Goal: Complete application form: Complete application form

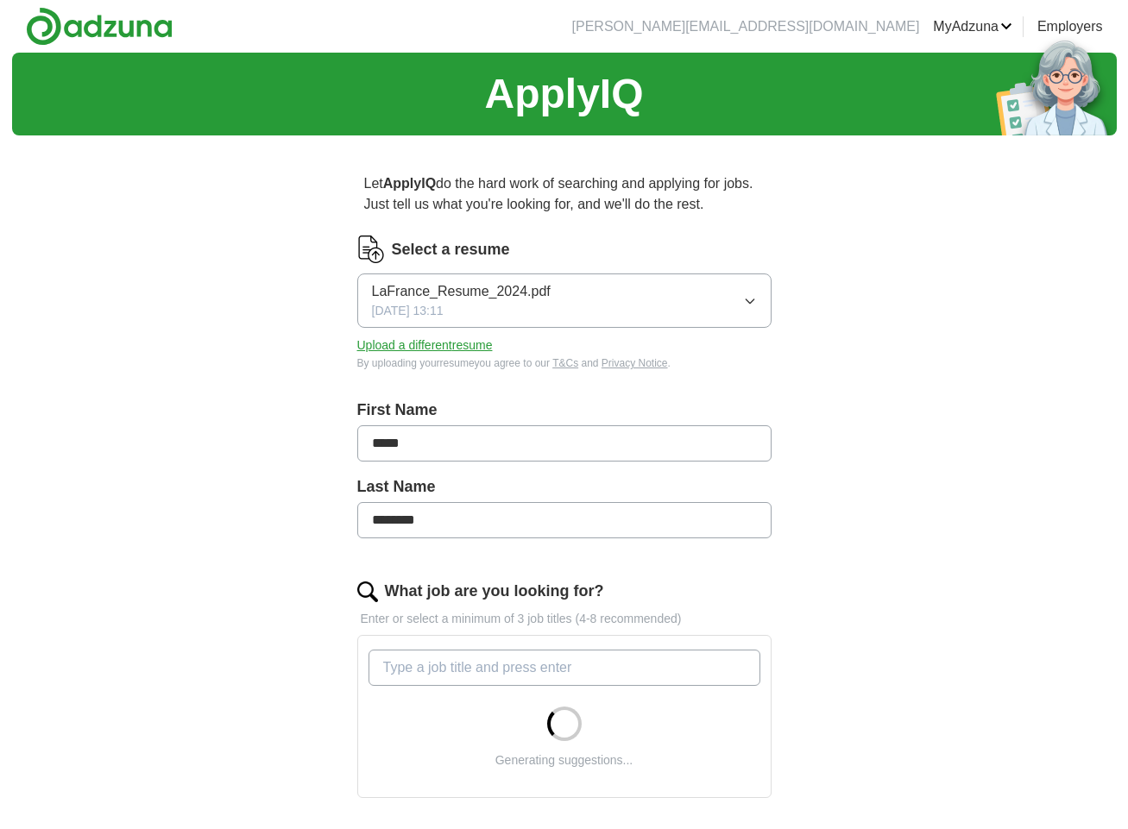
click at [437, 346] on button "Upload a different resume" at bounding box center [424, 345] width 135 height 18
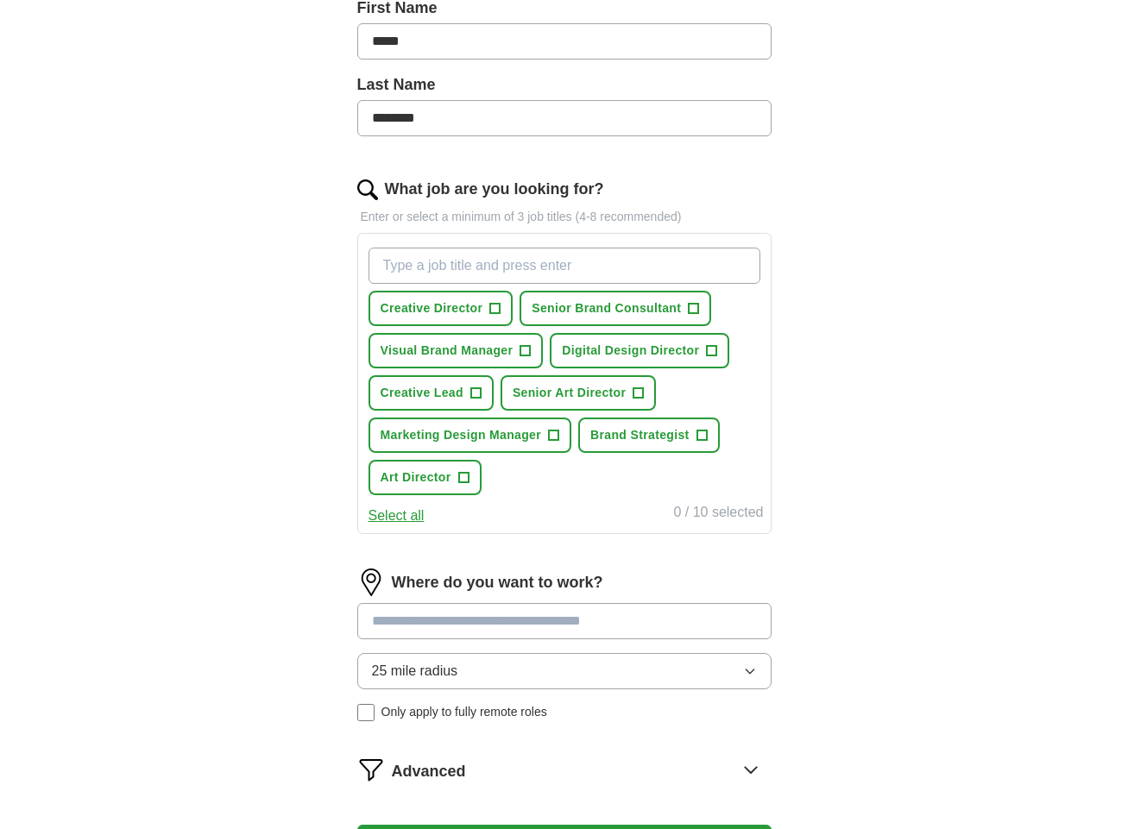
scroll to position [384, 0]
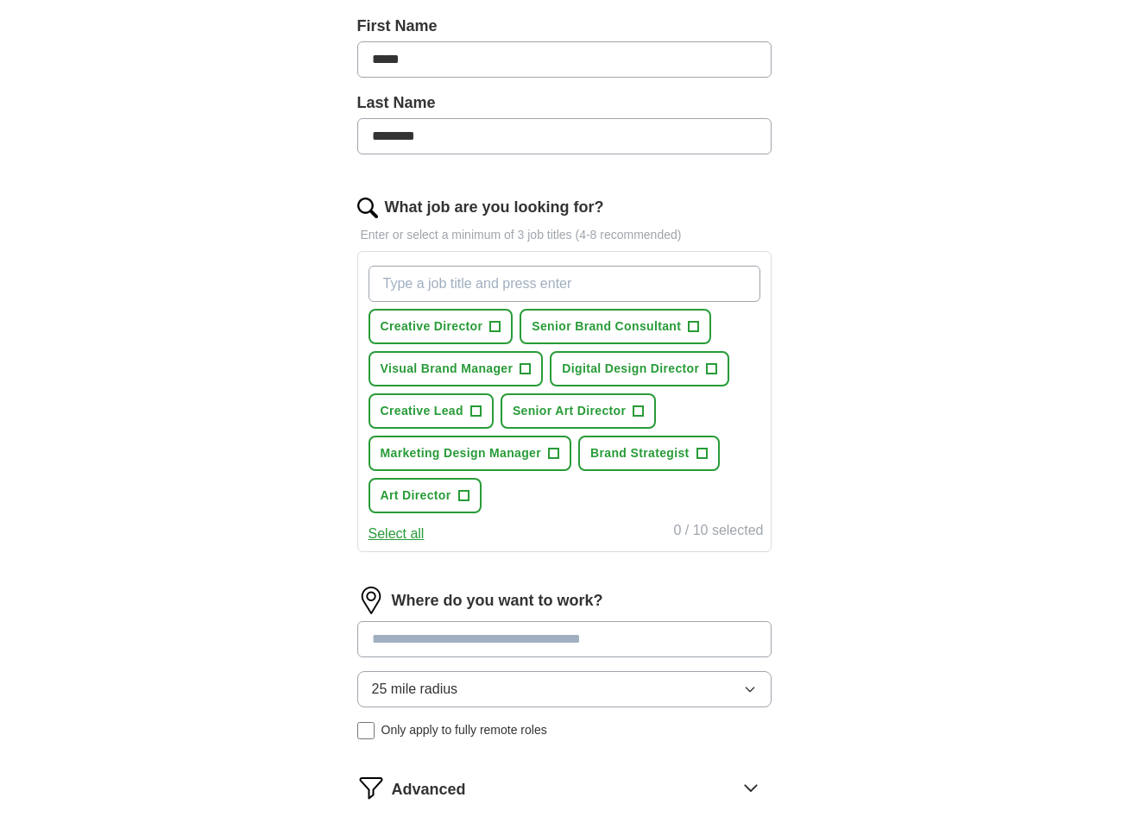
click at [497, 327] on span "+" at bounding box center [495, 327] width 10 height 14
click at [693, 326] on span "+" at bounding box center [693, 327] width 10 height 14
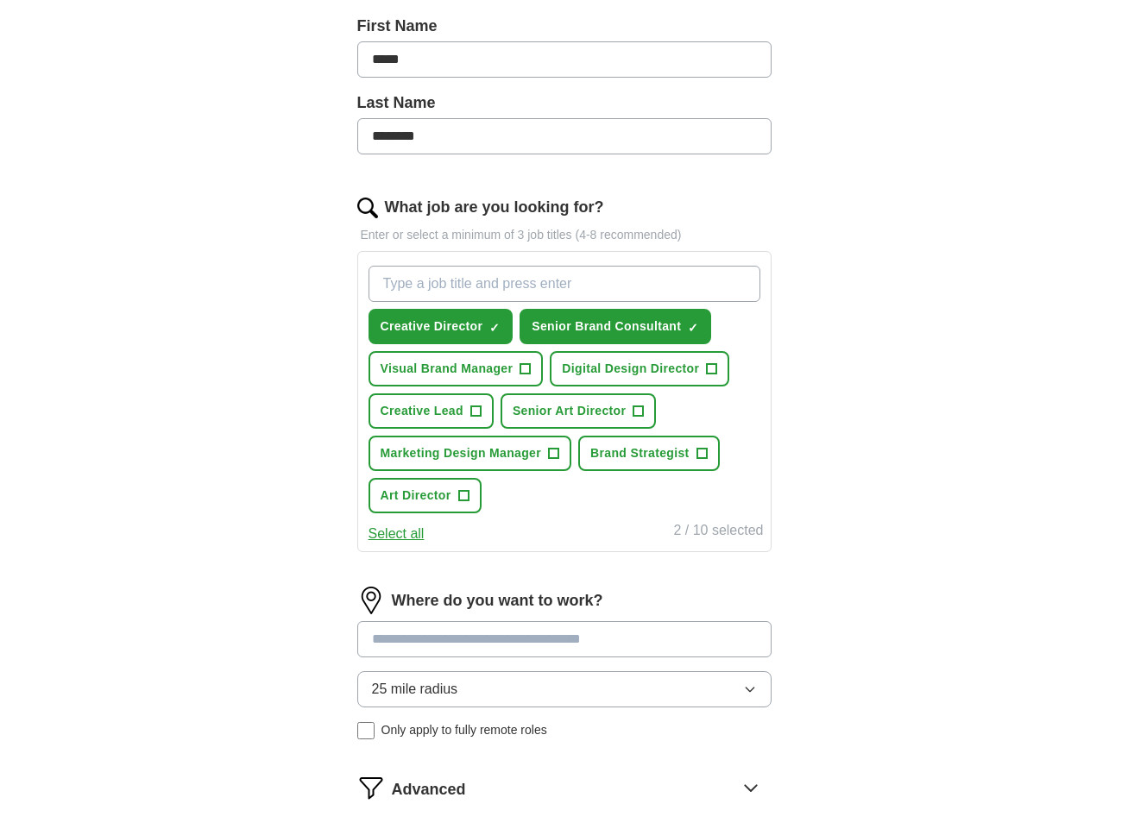
drag, startPoint x: 708, startPoint y: 374, endPoint x: 676, endPoint y: 386, distance: 34.4
click at [708, 374] on span "+" at bounding box center [712, 369] width 10 height 14
click at [476, 411] on span "+" at bounding box center [475, 412] width 10 height 14
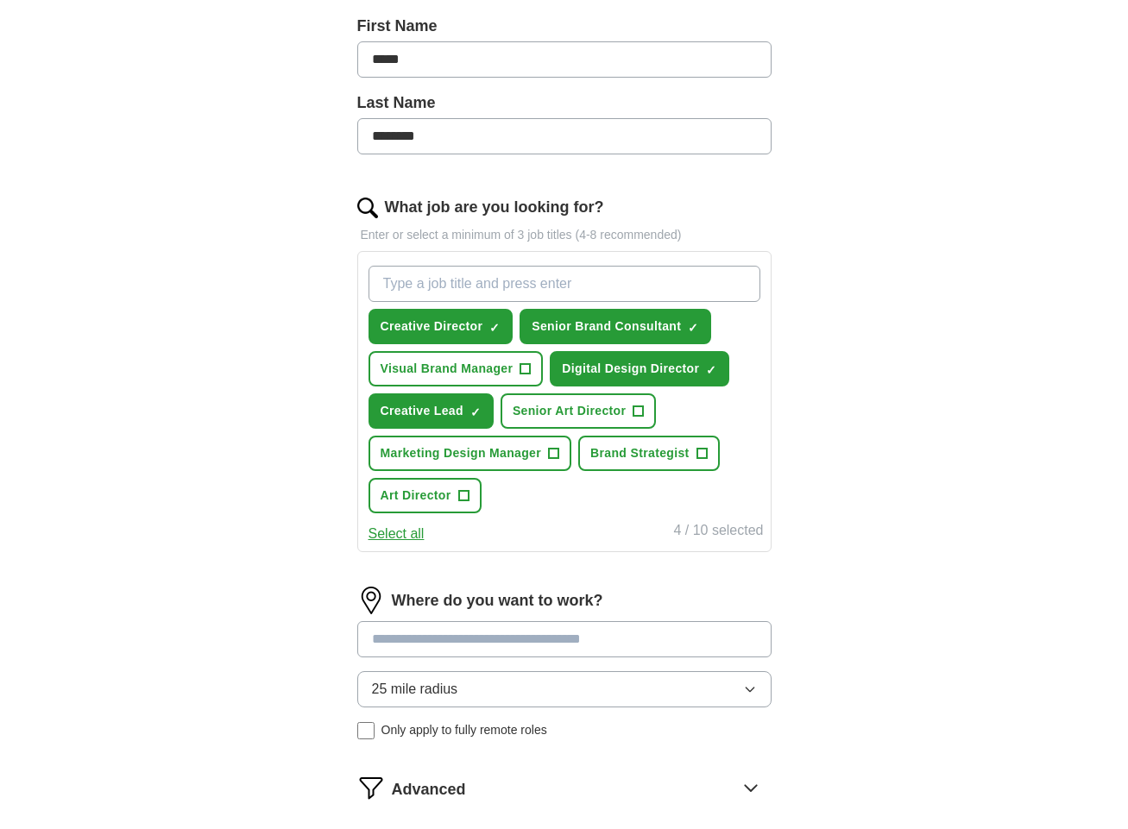
click at [638, 412] on span "+" at bounding box center [638, 412] width 10 height 14
click at [471, 497] on button "Art Director +" at bounding box center [424, 495] width 113 height 35
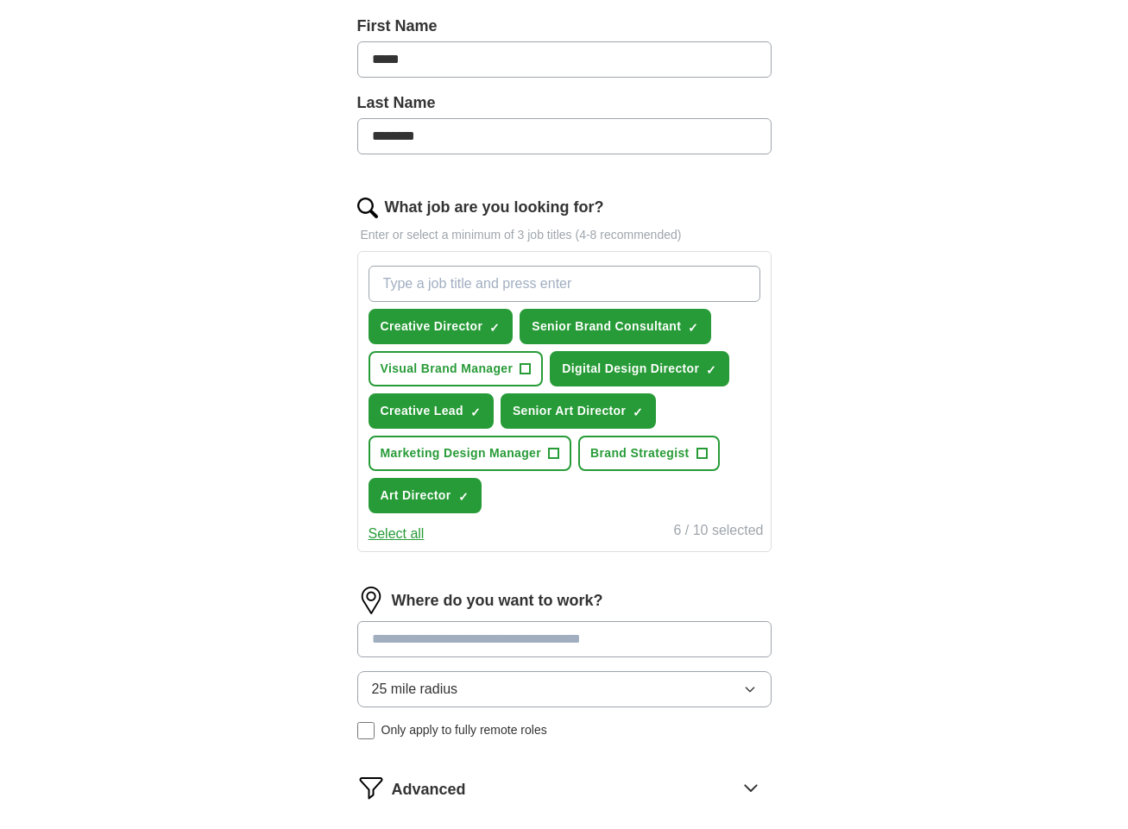
click at [556, 461] on span "+" at bounding box center [554, 454] width 10 height 14
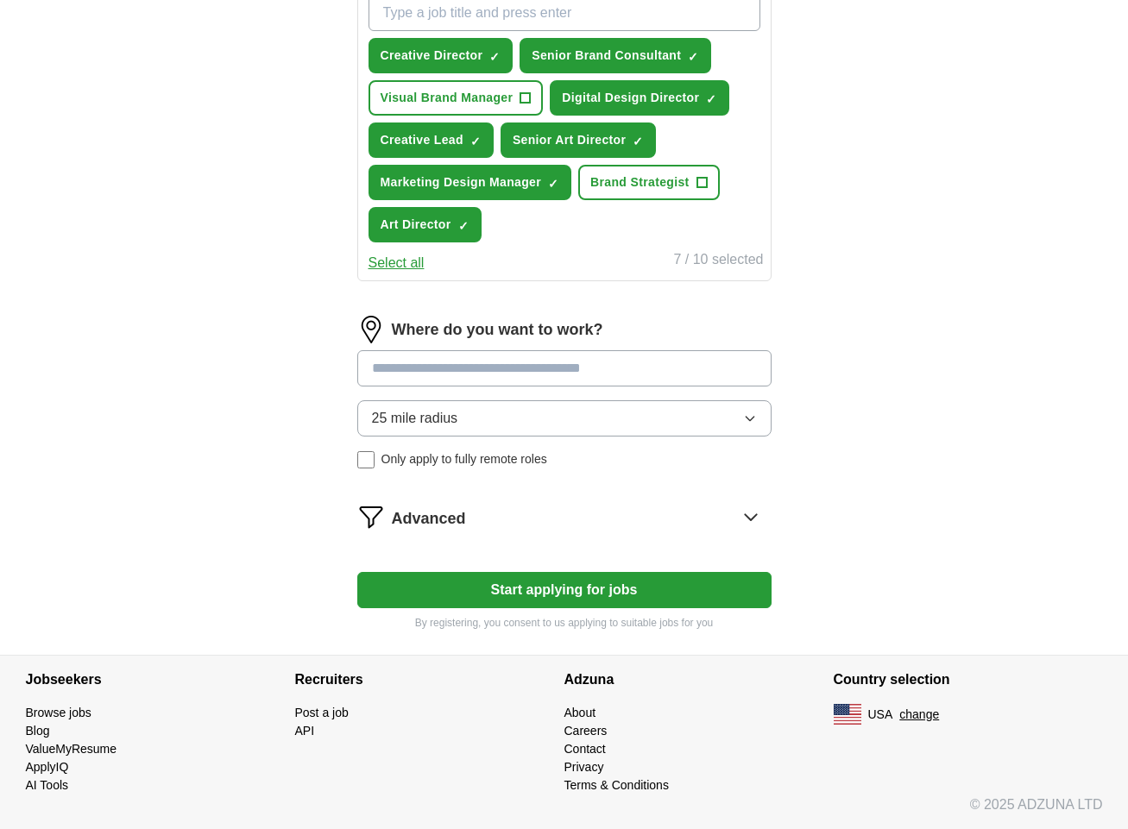
scroll to position [655, 0]
click at [443, 379] on input at bounding box center [564, 368] width 414 height 36
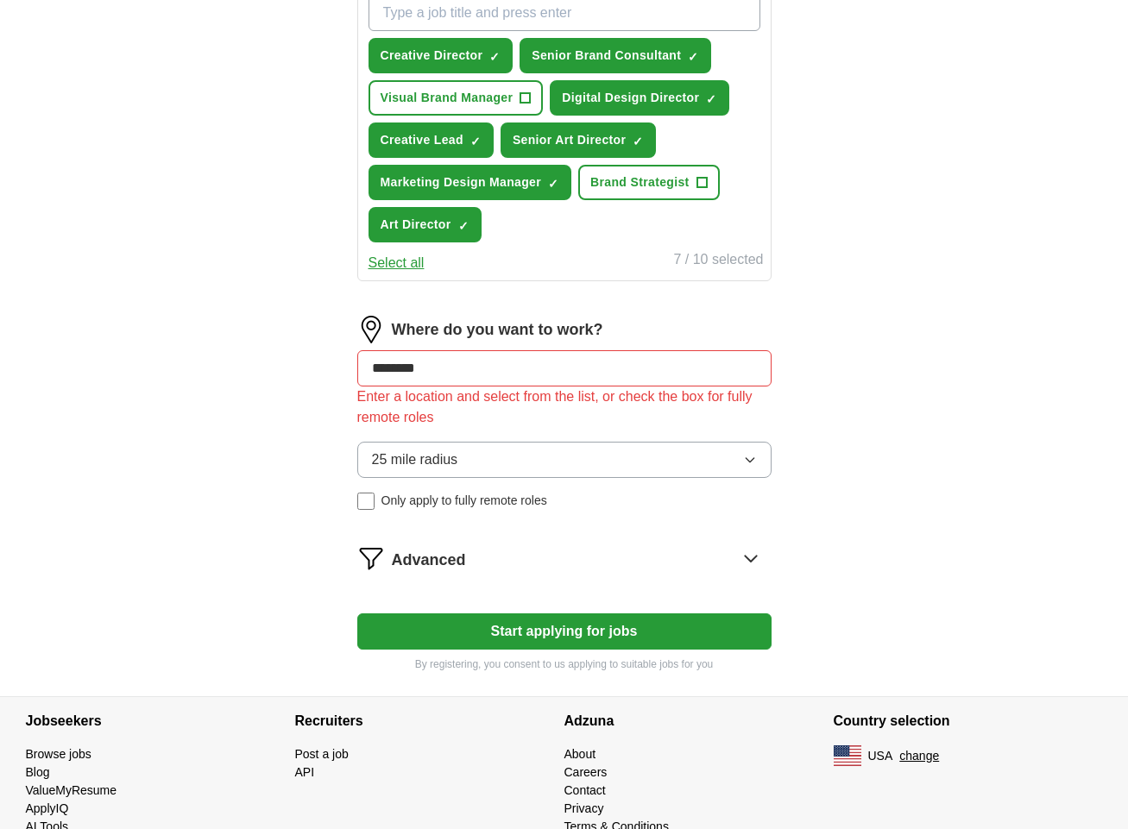
click at [337, 412] on div "Let ApplyIQ do the hard work of searching and applying for jobs. Just tell us w…" at bounding box center [564, 95] width 552 height 1202
drag, startPoint x: 463, startPoint y: 376, endPoint x: 369, endPoint y: 374, distance: 94.0
click at [369, 374] on input "********" at bounding box center [564, 368] width 414 height 36
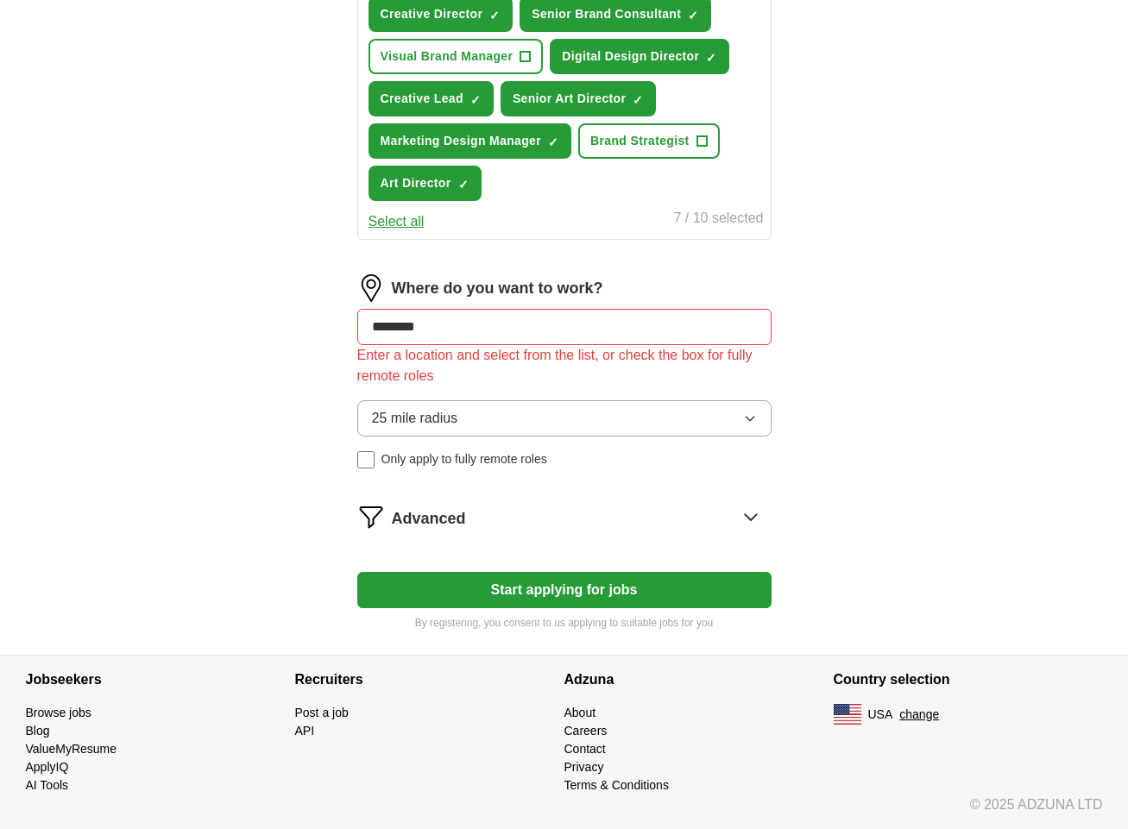
scroll to position [697, 2]
click at [543, 598] on button "Start applying for jobs" at bounding box center [564, 590] width 414 height 36
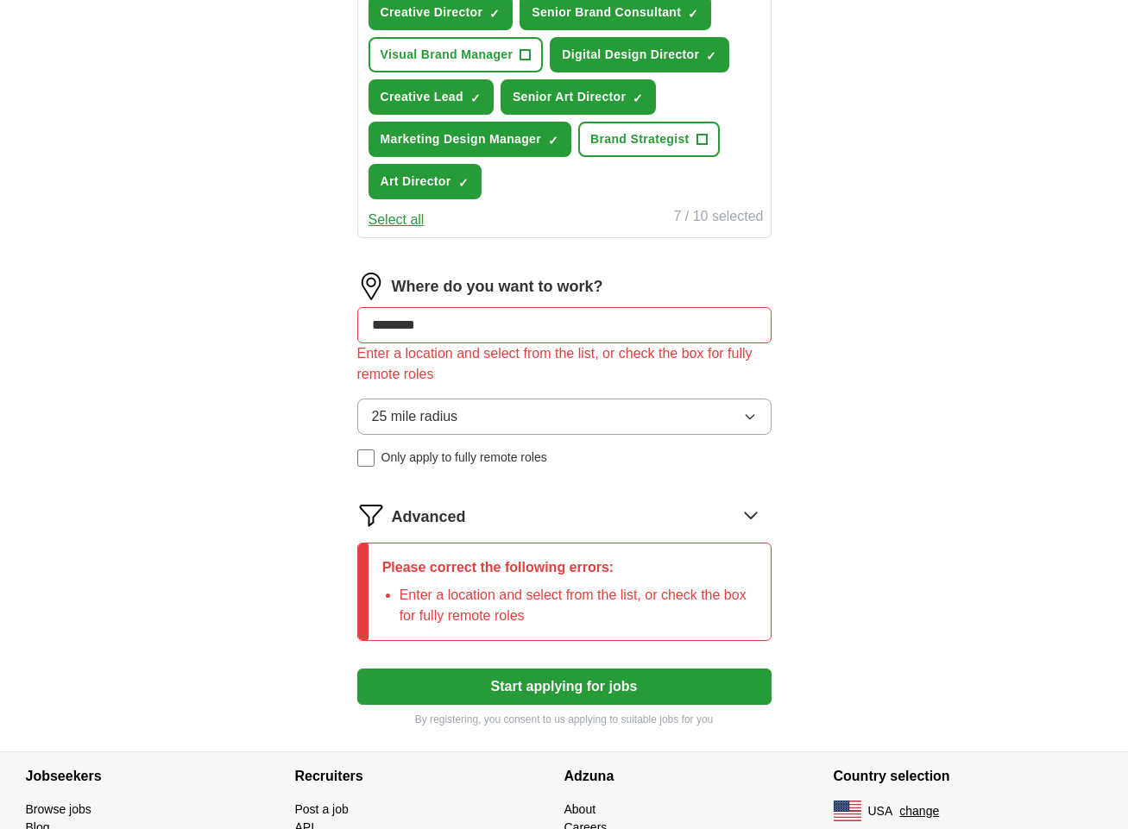
scroll to position [696, 0]
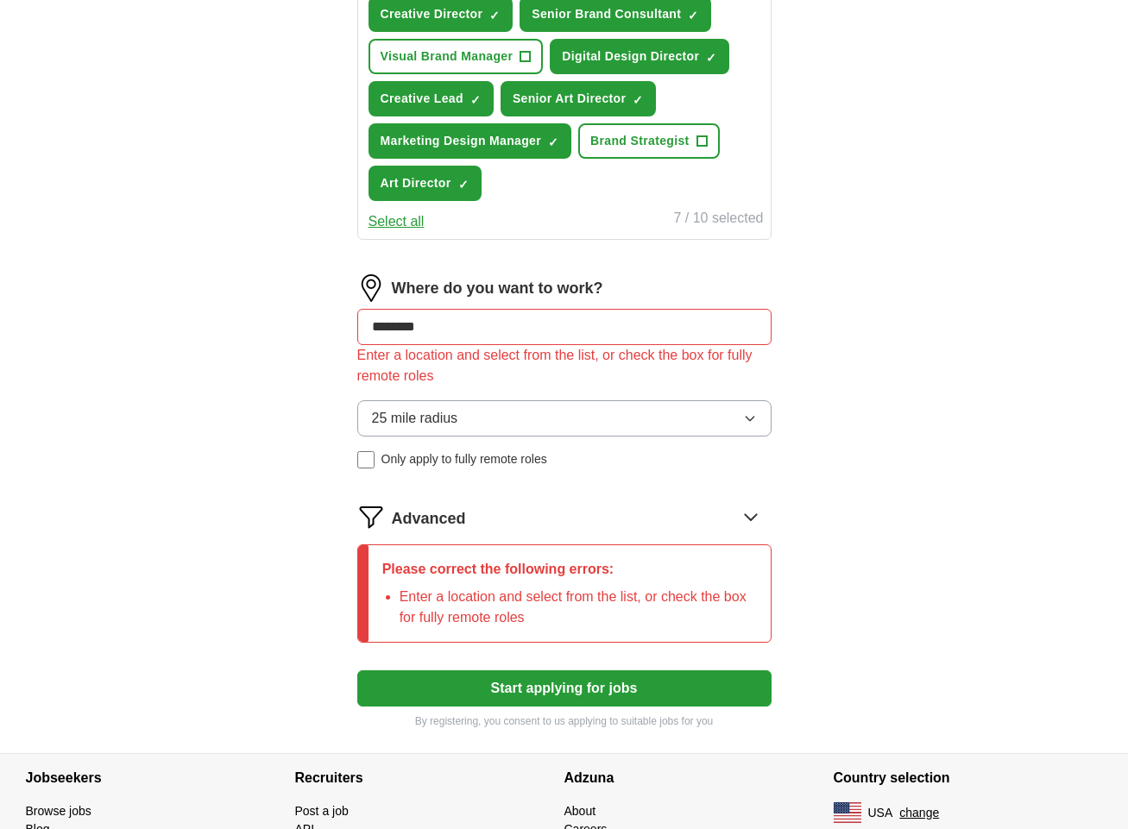
drag, startPoint x: 495, startPoint y: 554, endPoint x: 461, endPoint y: 539, distance: 37.5
click at [455, 541] on form "Select a resume LaFrance_Resume_2025_2.pdf [DATE] 13:32 Upload a different resu…" at bounding box center [564, 134] width 414 height 1190
drag, startPoint x: 469, startPoint y: 338, endPoint x: 483, endPoint y: 336, distance: 14.0
click at [469, 337] on input "********" at bounding box center [564, 327] width 414 height 36
drag, startPoint x: 494, startPoint y: 334, endPoint x: 317, endPoint y: 331, distance: 176.9
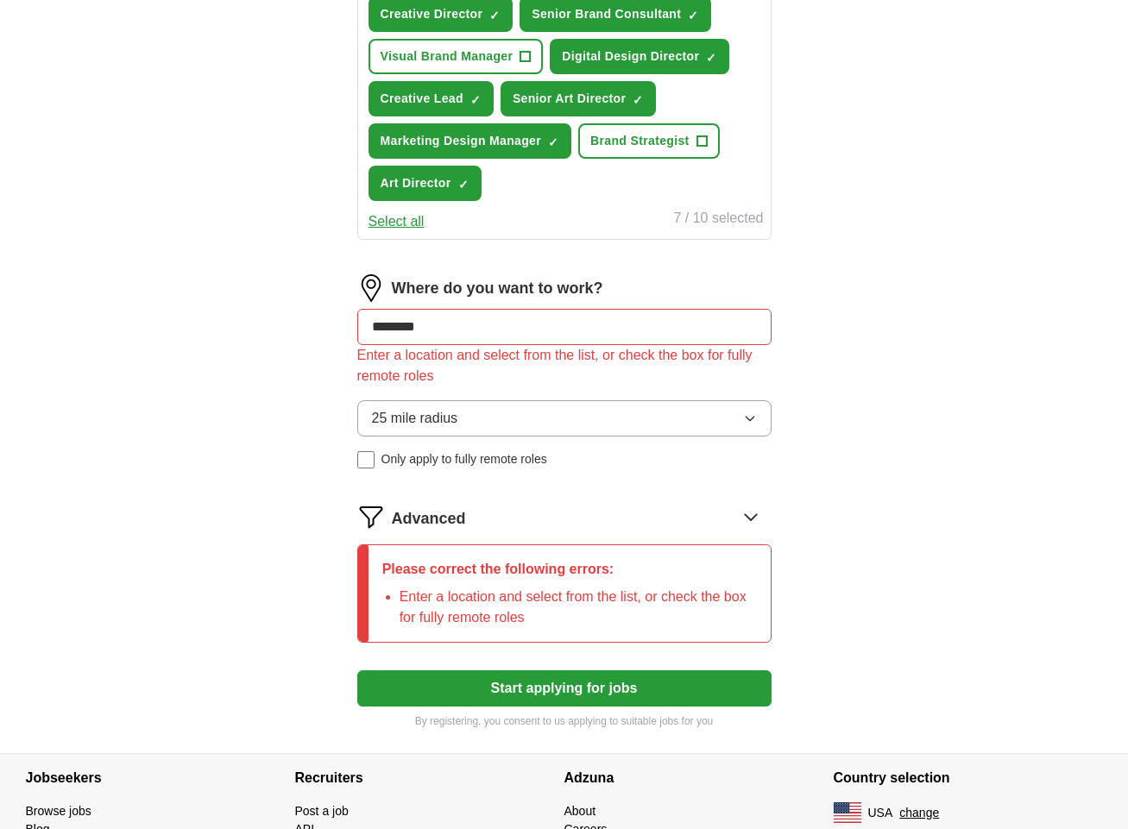
click at [317, 331] on div "Let ApplyIQ do the hard work of searching and applying for jobs. Just tell us w…" at bounding box center [564, 103] width 552 height 1300
type input "*"
type input "*****"
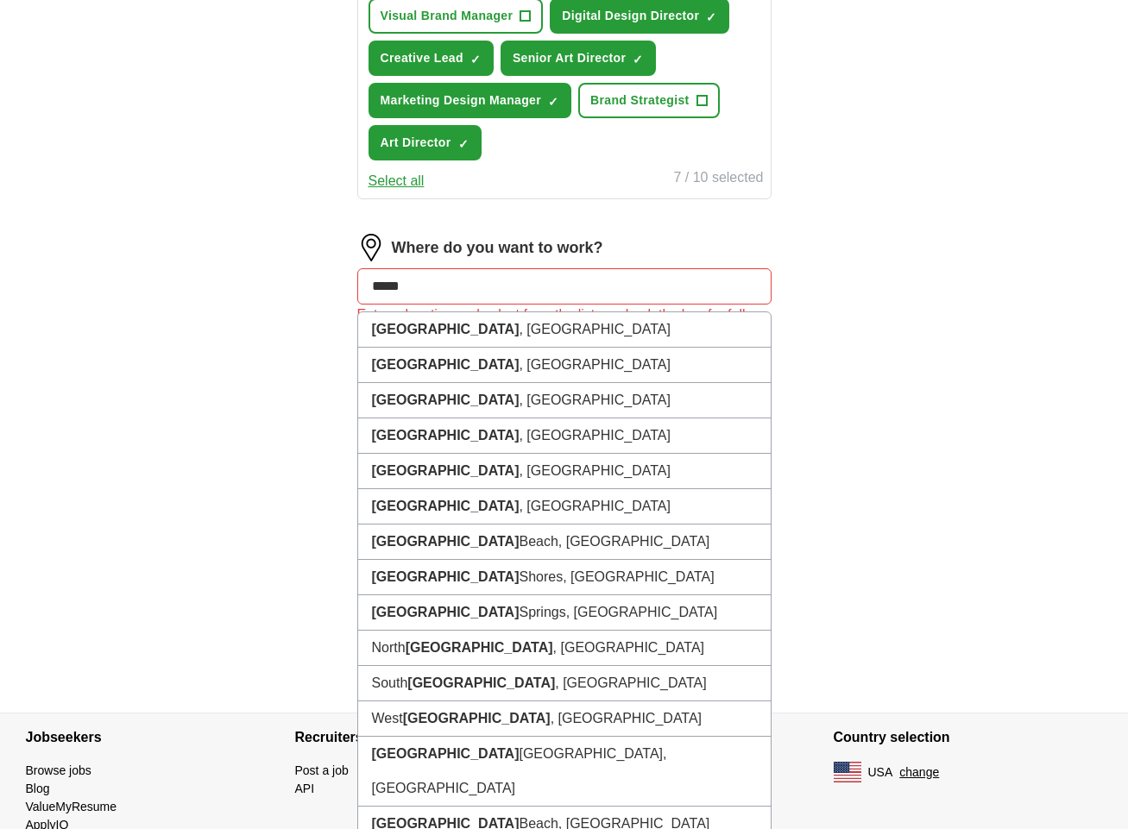
scroll to position [749, 1]
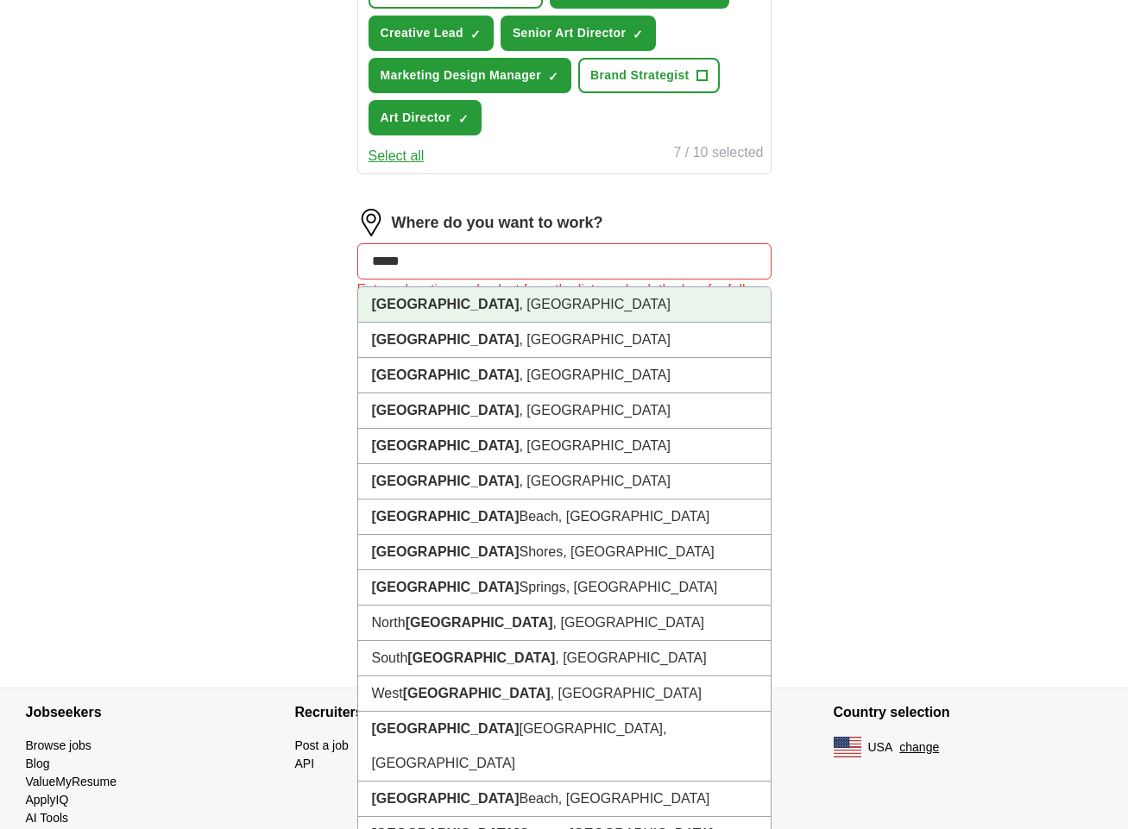
click at [418, 305] on li "[GEOGRAPHIC_DATA] , [GEOGRAPHIC_DATA]" at bounding box center [564, 304] width 412 height 35
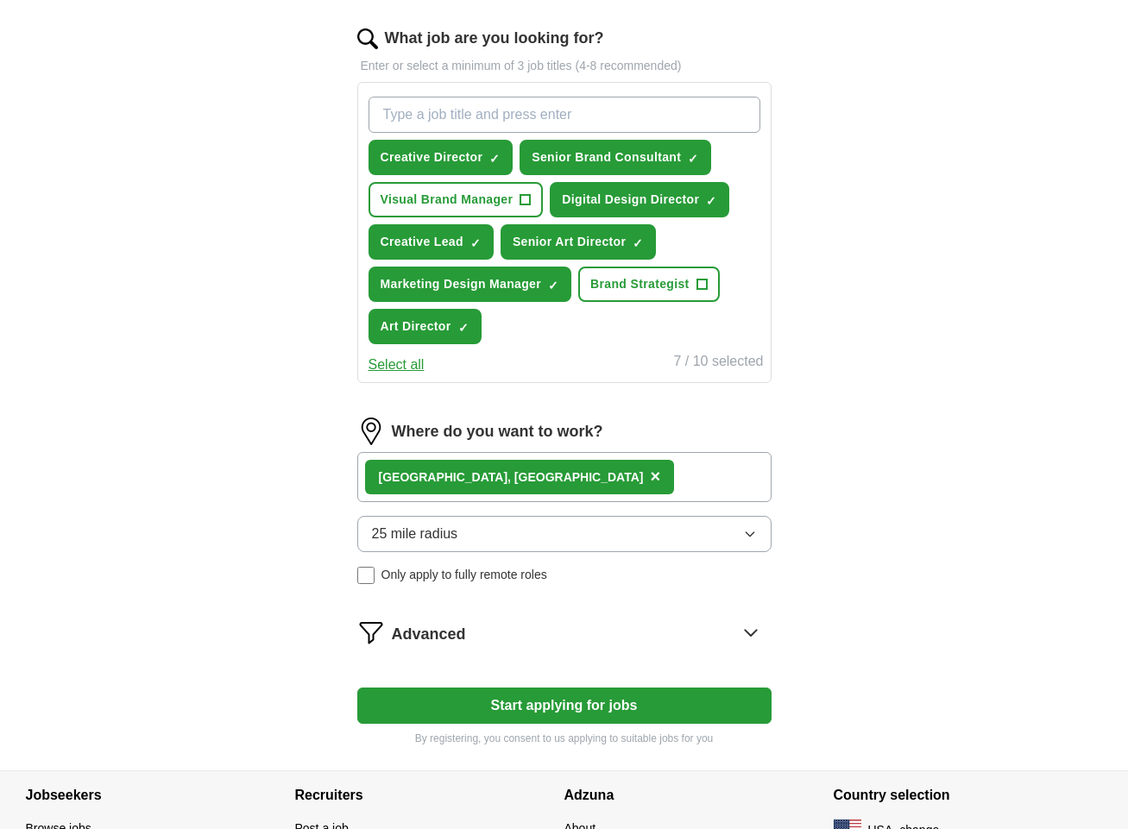
scroll to position [557, 0]
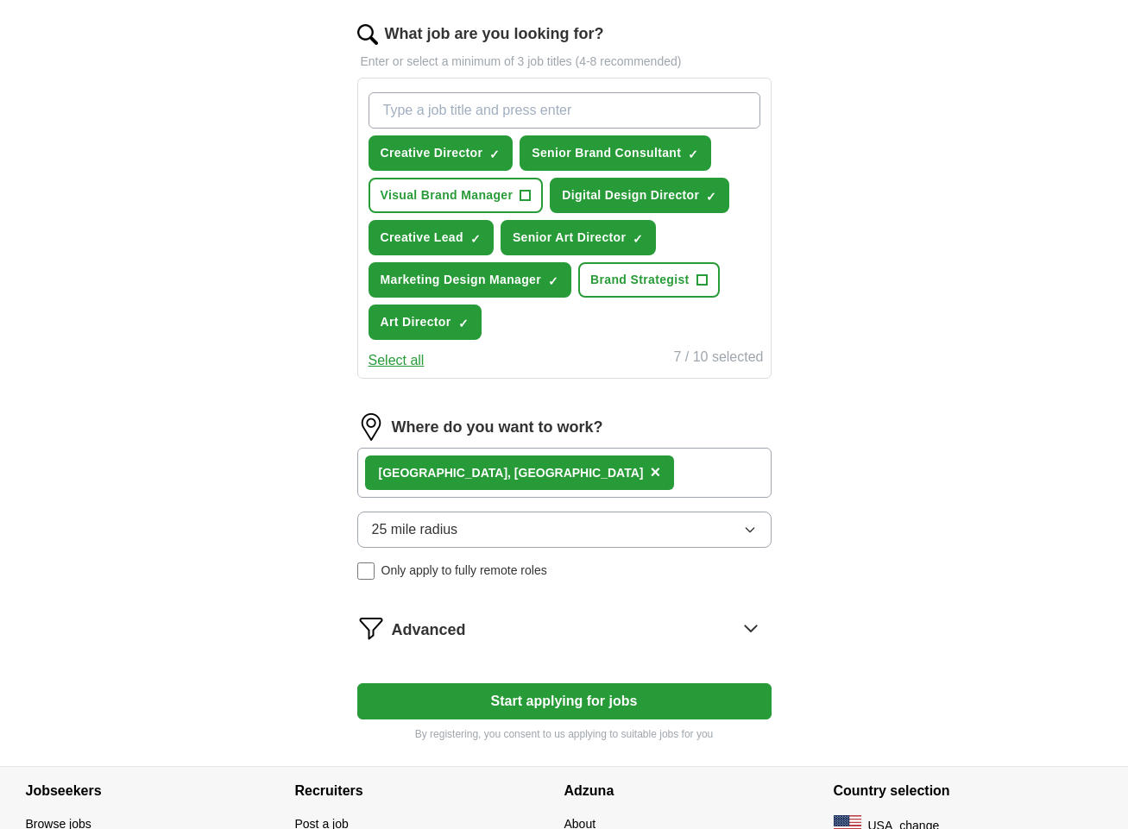
click at [650, 475] on span "×" at bounding box center [655, 471] width 10 height 19
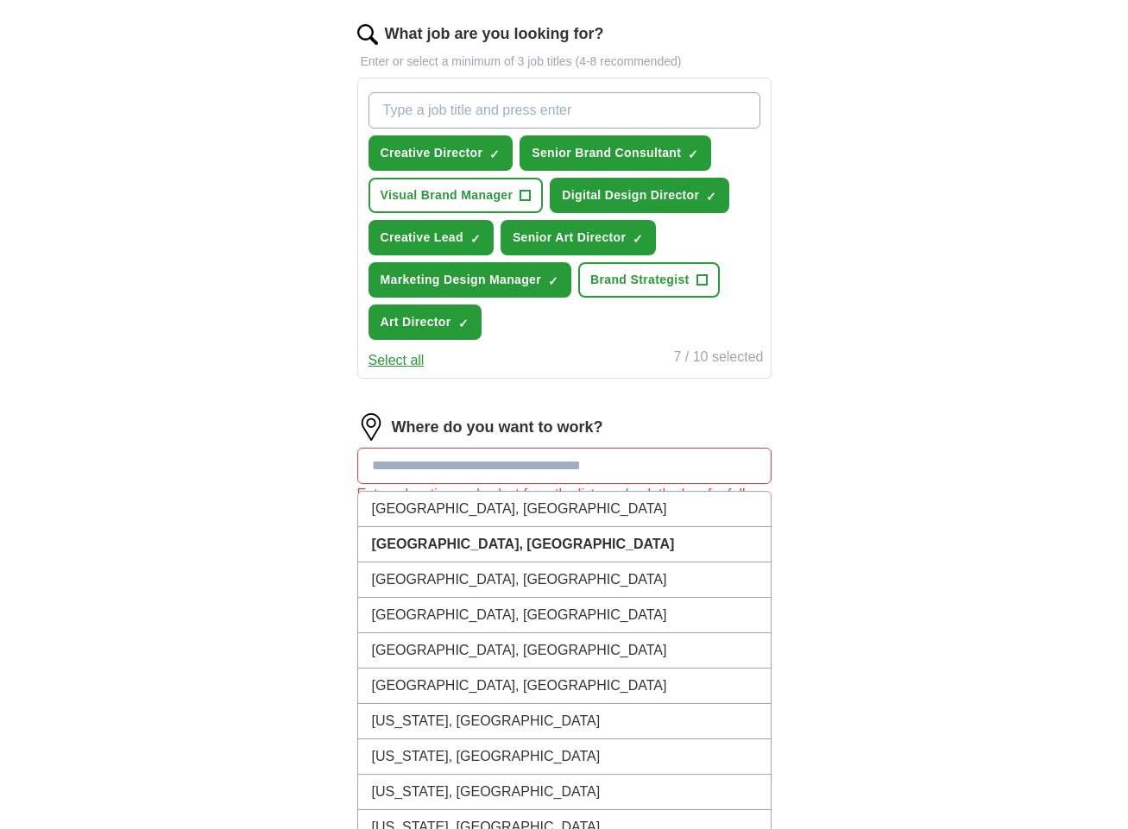
click at [441, 475] on input at bounding box center [564, 466] width 414 height 36
type input "******"
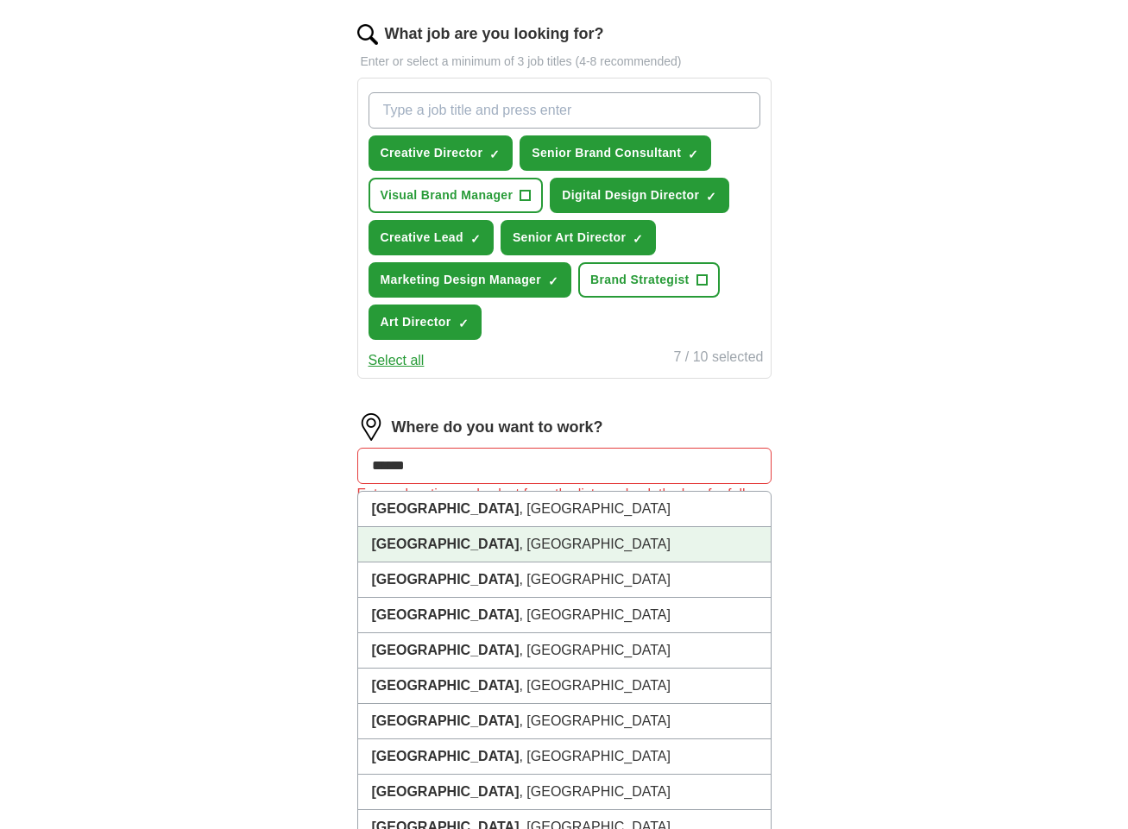
click at [415, 548] on strong "[GEOGRAPHIC_DATA]" at bounding box center [446, 544] width 148 height 15
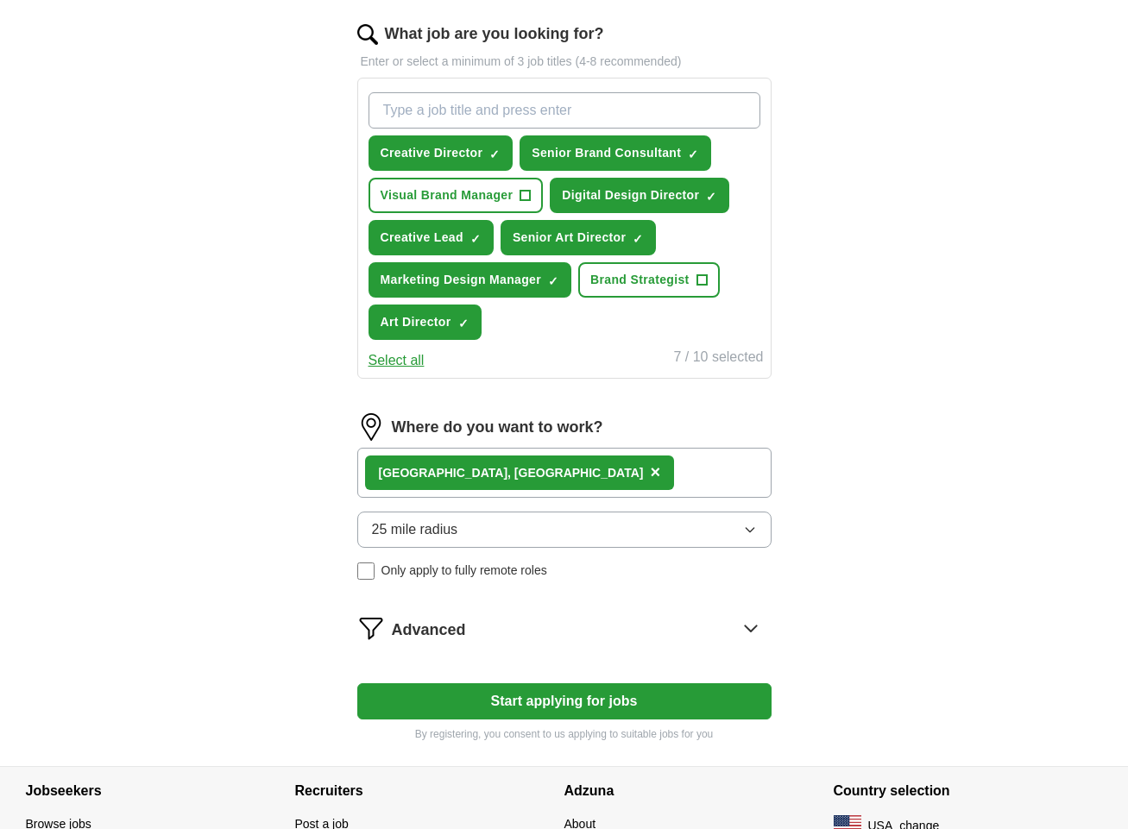
click at [465, 535] on button "25 mile radius" at bounding box center [564, 530] width 414 height 36
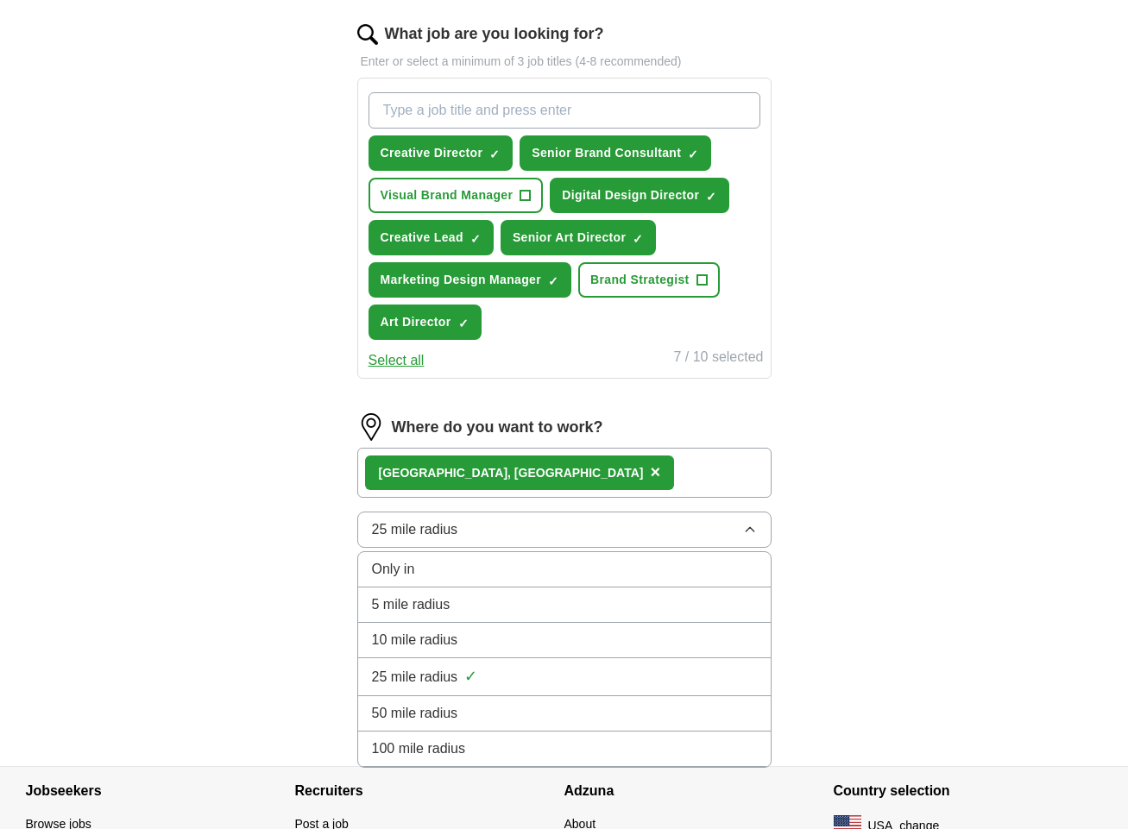
click at [506, 749] on div "100 mile radius" at bounding box center [564, 748] width 385 height 21
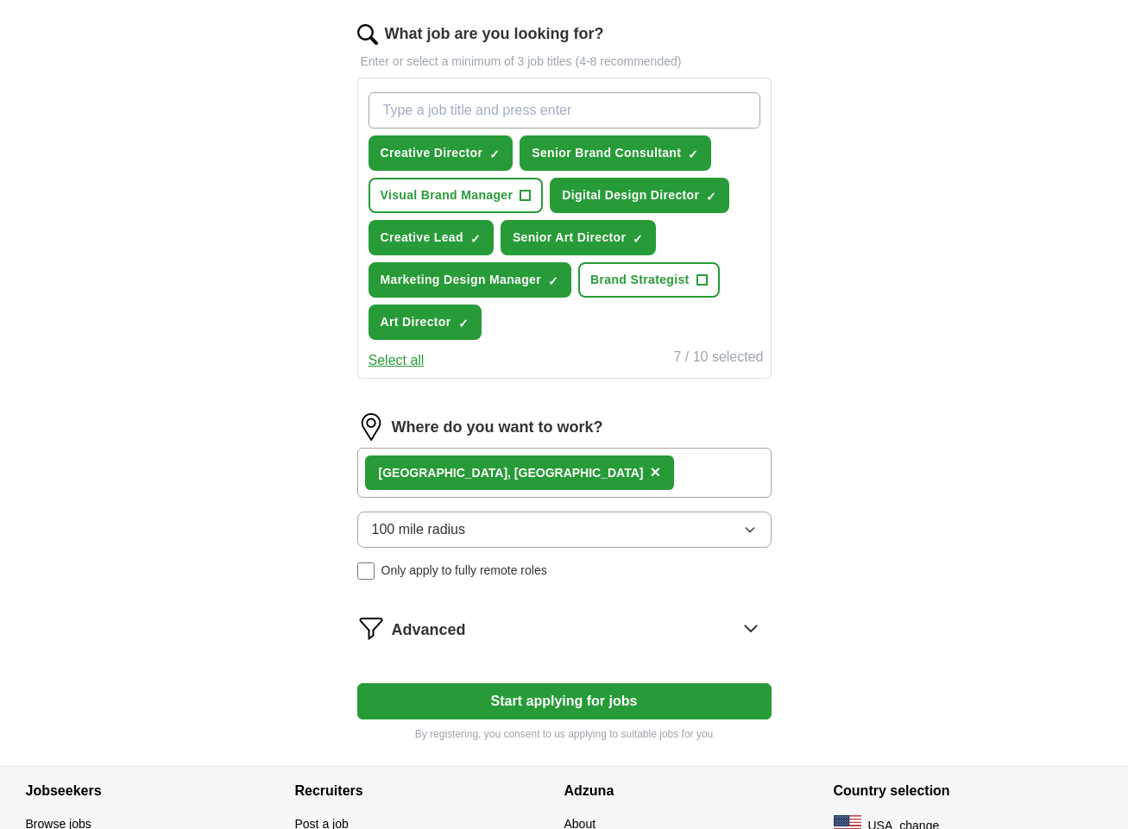
click at [622, 701] on button "Start applying for jobs" at bounding box center [564, 701] width 414 height 36
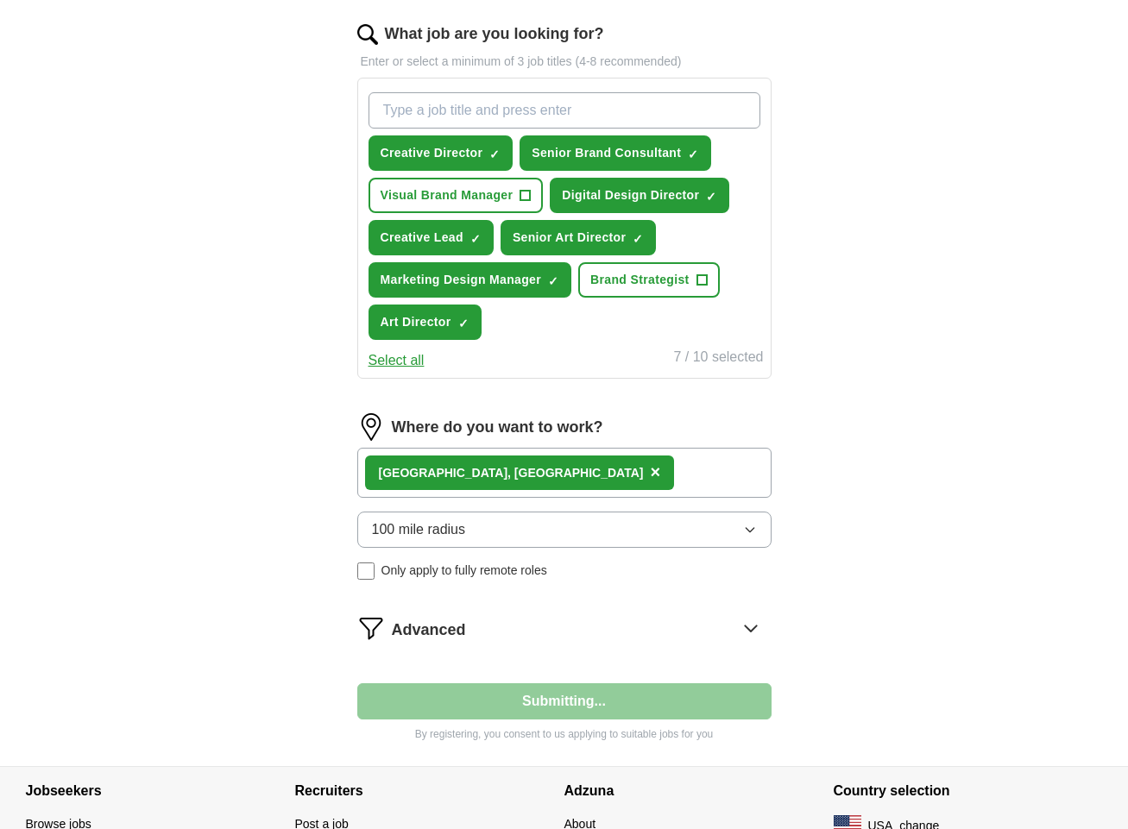
select select "**"
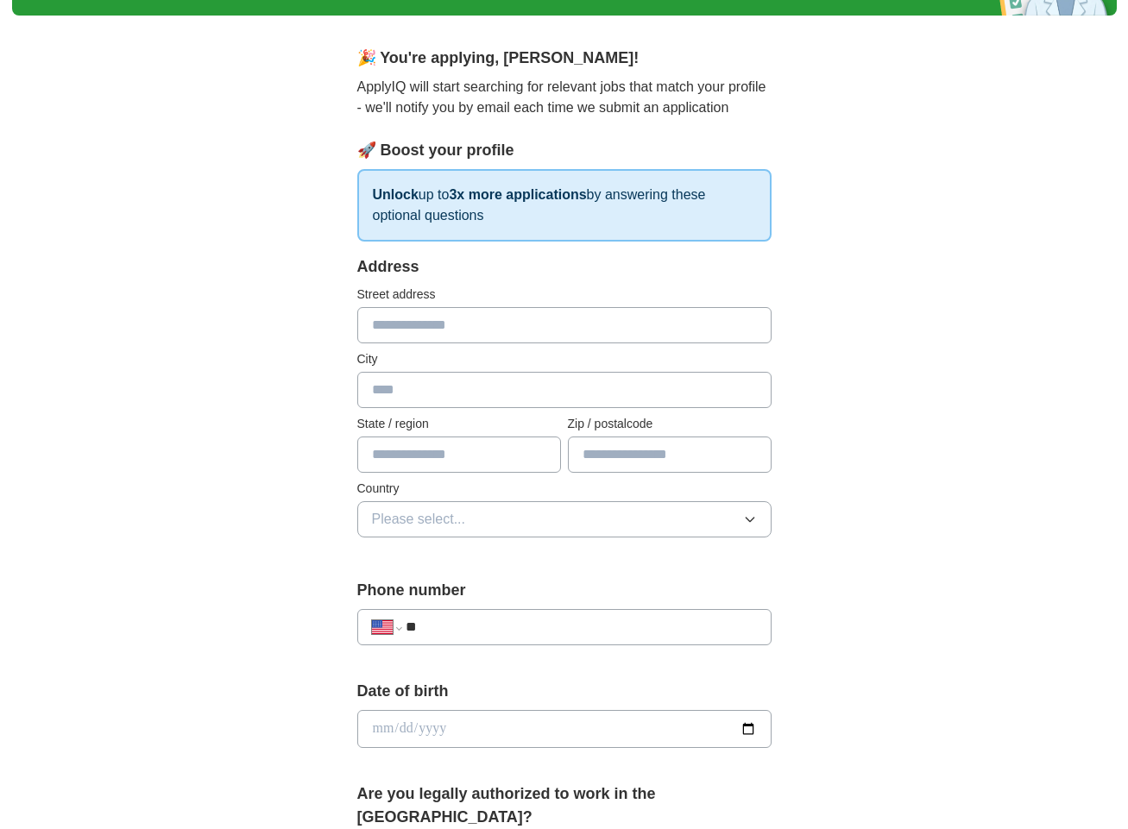
scroll to position [118, 0]
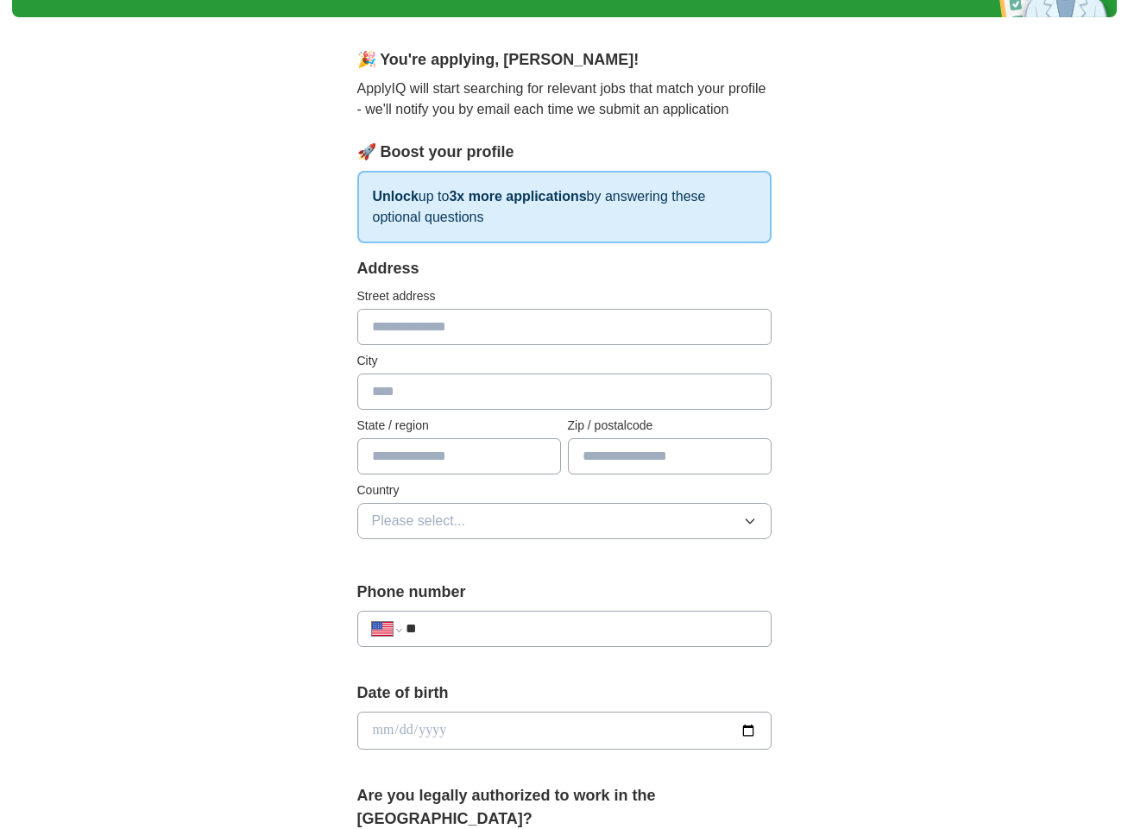
click at [727, 656] on div "**********" at bounding box center [564, 621] width 414 height 80
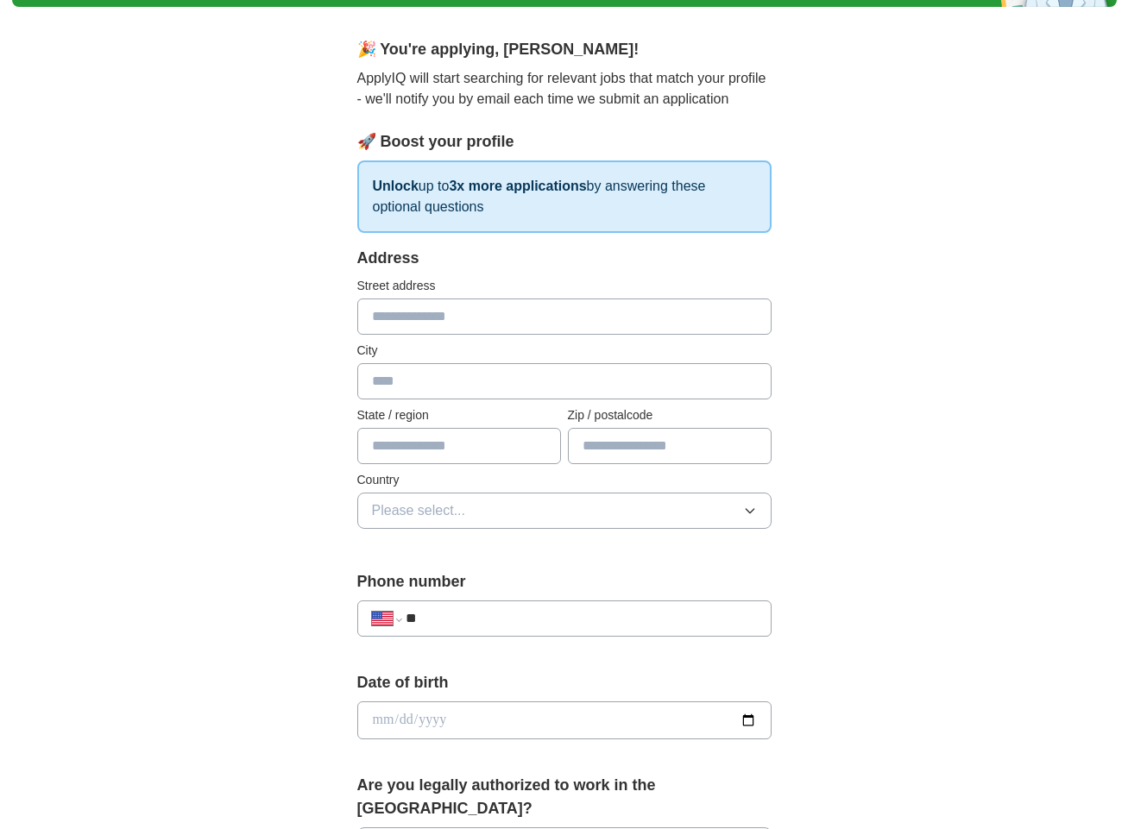
scroll to position [0, 0]
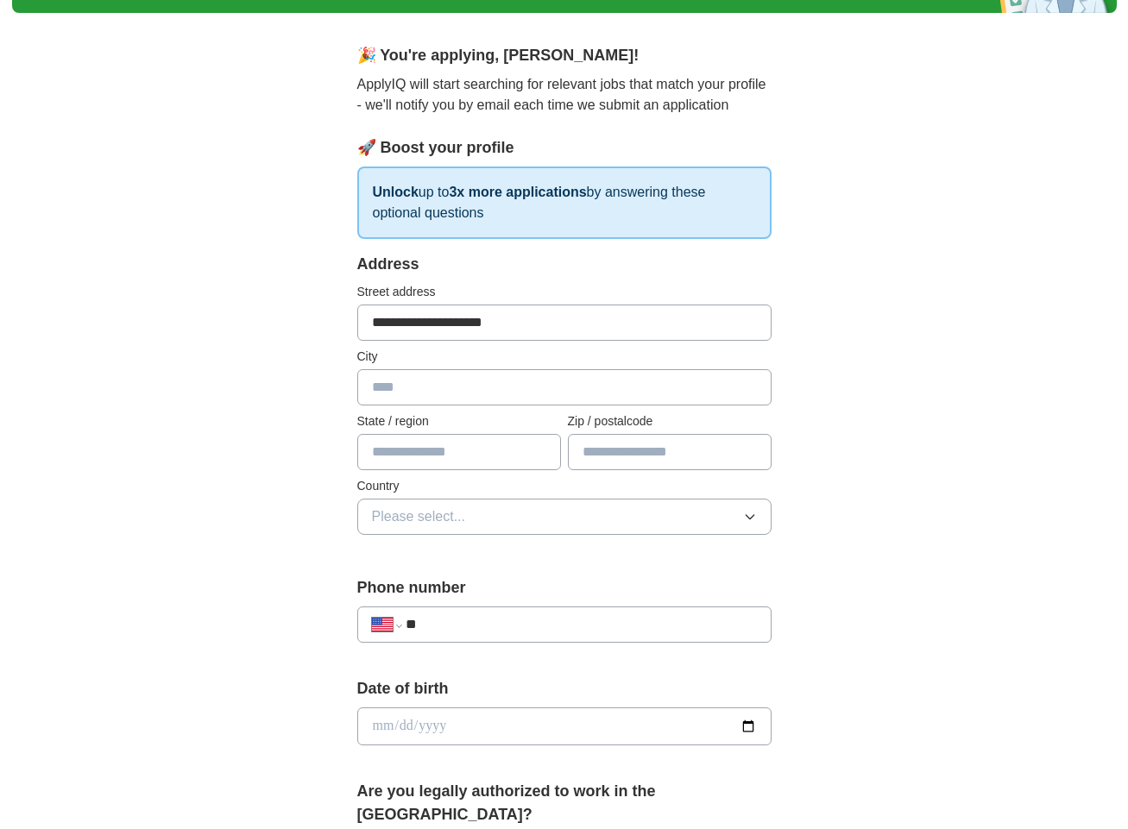
type input "**********"
type input "******"
drag, startPoint x: 822, startPoint y: 496, endPoint x: 794, endPoint y: 490, distance: 29.1
click at [821, 496] on div "**********" at bounding box center [564, 764] width 552 height 1474
type input "*****"
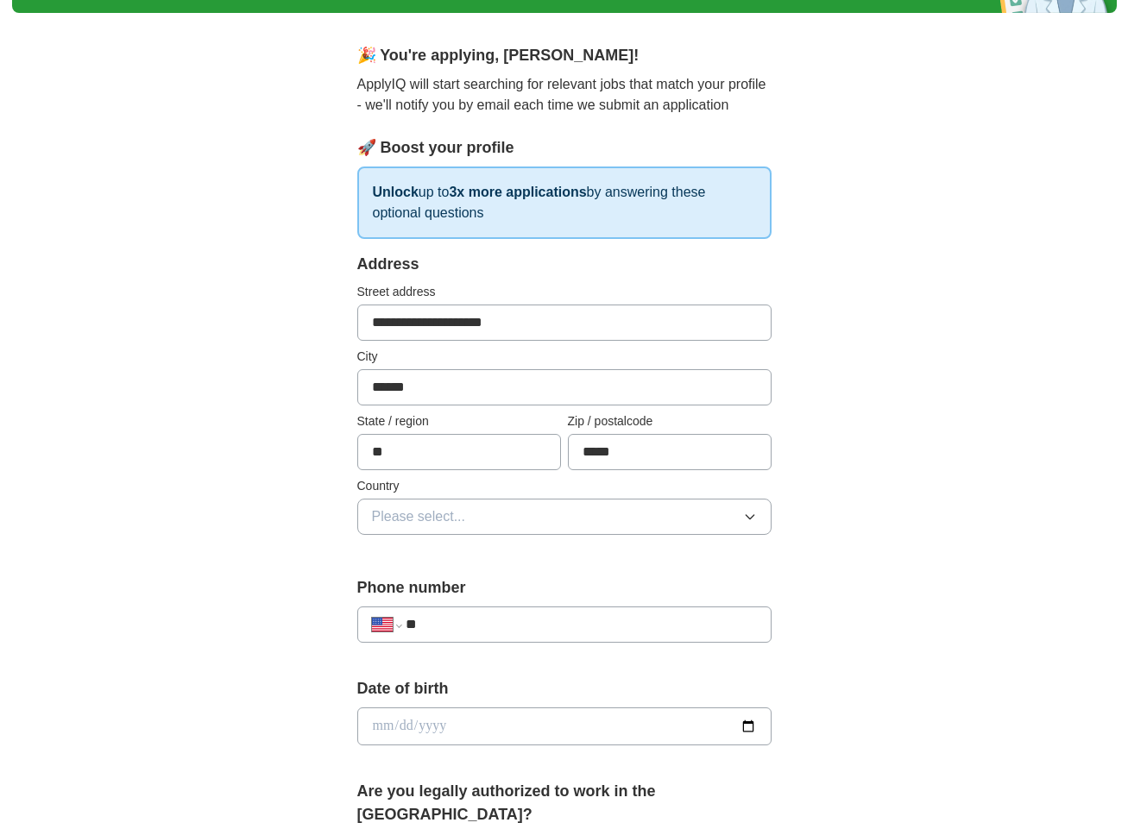
type input "**"
click at [872, 557] on div "**********" at bounding box center [564, 715] width 1104 height 1571
click at [523, 529] on button "Please select..." at bounding box center [564, 517] width 414 height 36
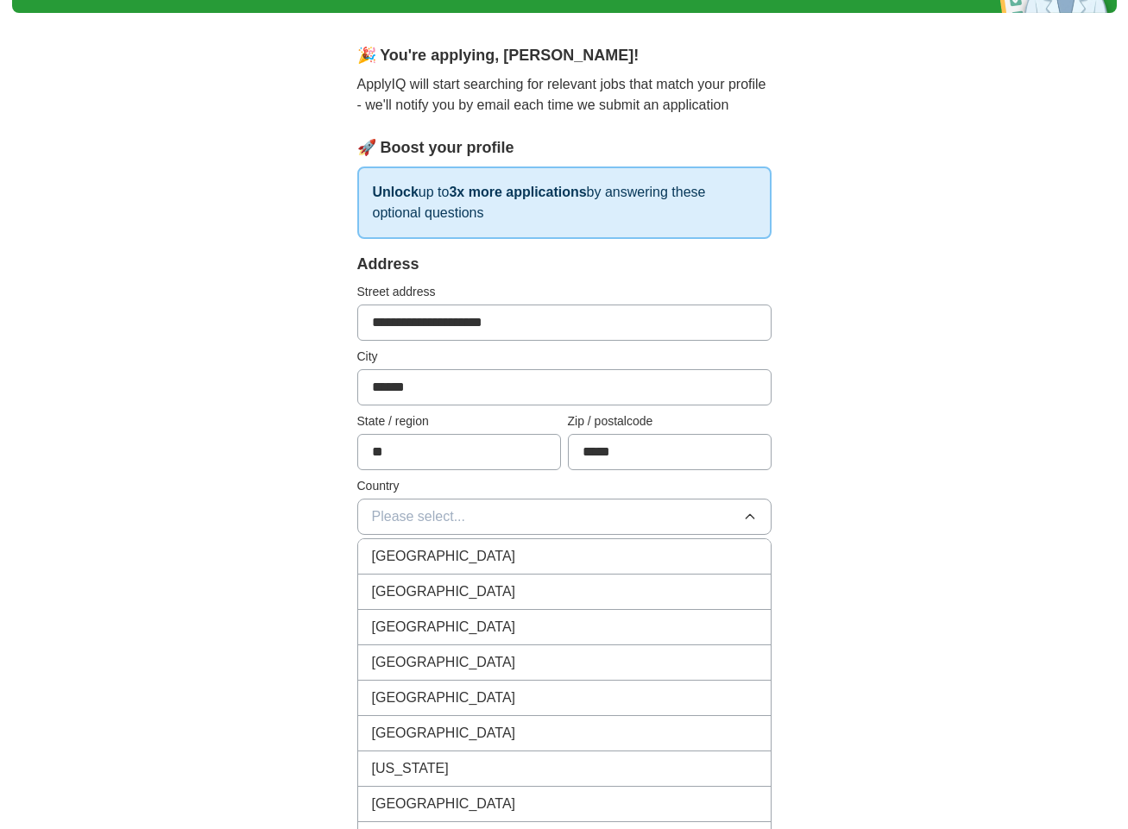
click at [488, 604] on li "[GEOGRAPHIC_DATA]" at bounding box center [564, 592] width 412 height 35
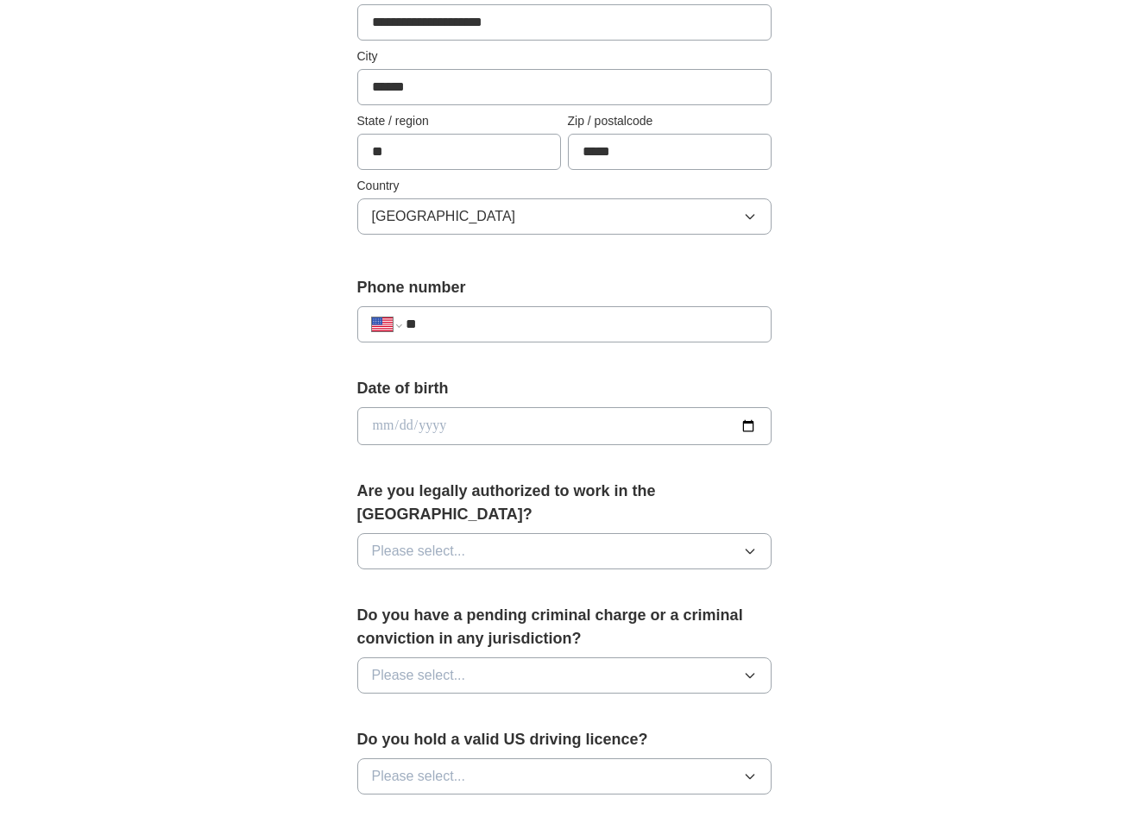
scroll to position [432, 0]
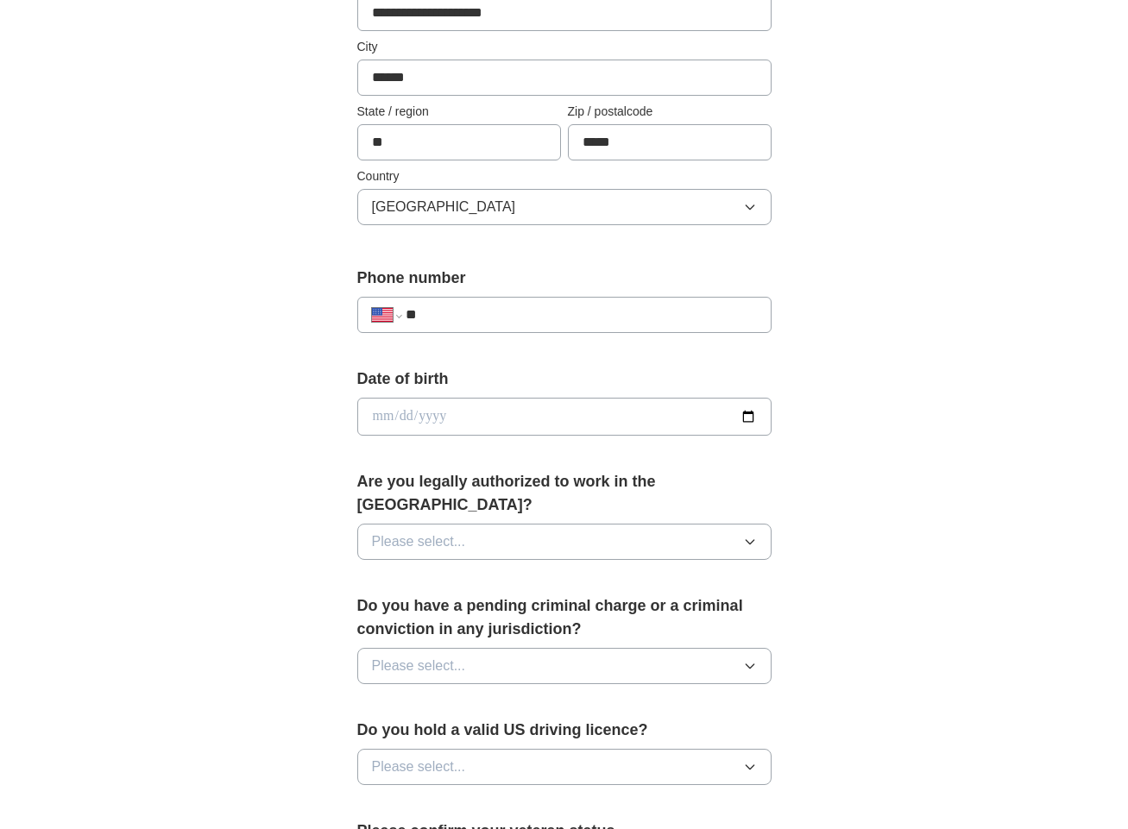
click at [385, 418] on input "date" at bounding box center [564, 417] width 414 height 38
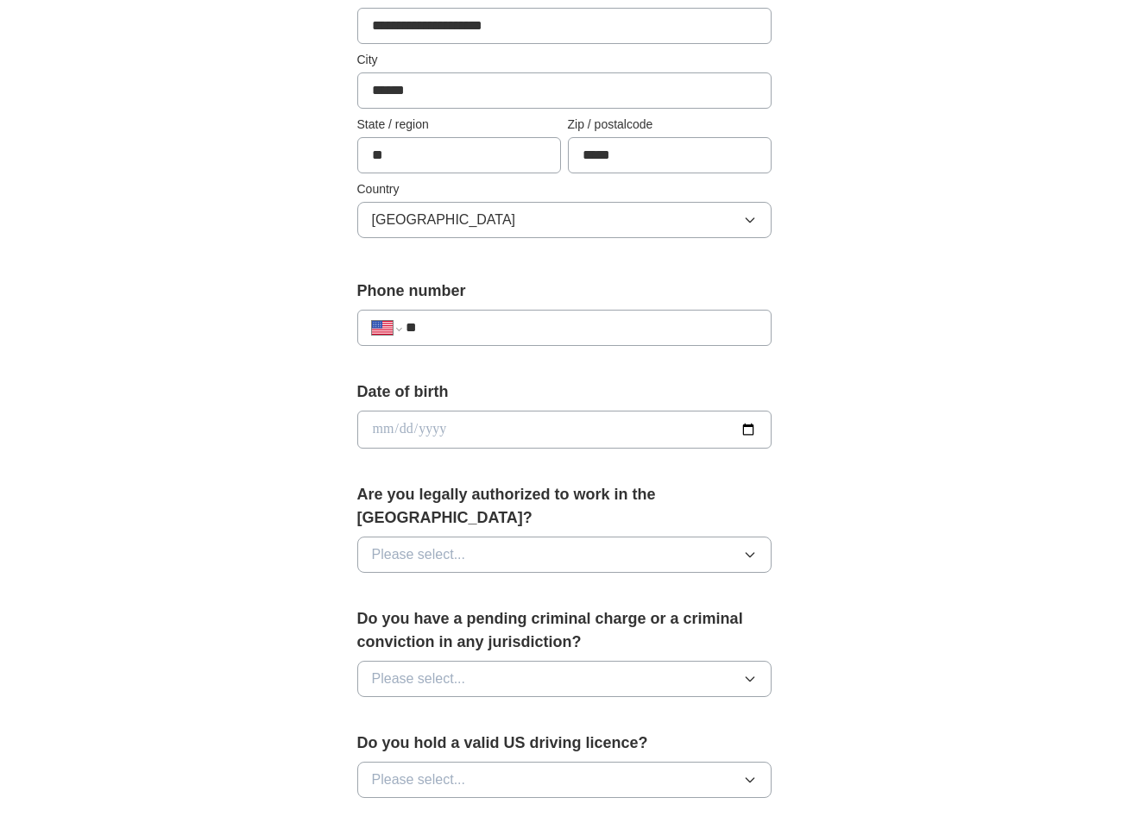
scroll to position [418, 0]
click at [460, 439] on input "date" at bounding box center [564, 431] width 414 height 38
click at [441, 435] on input "date" at bounding box center [564, 431] width 414 height 38
click at [428, 434] on input "date" at bounding box center [564, 431] width 414 height 38
click at [385, 432] on input "date" at bounding box center [564, 431] width 414 height 38
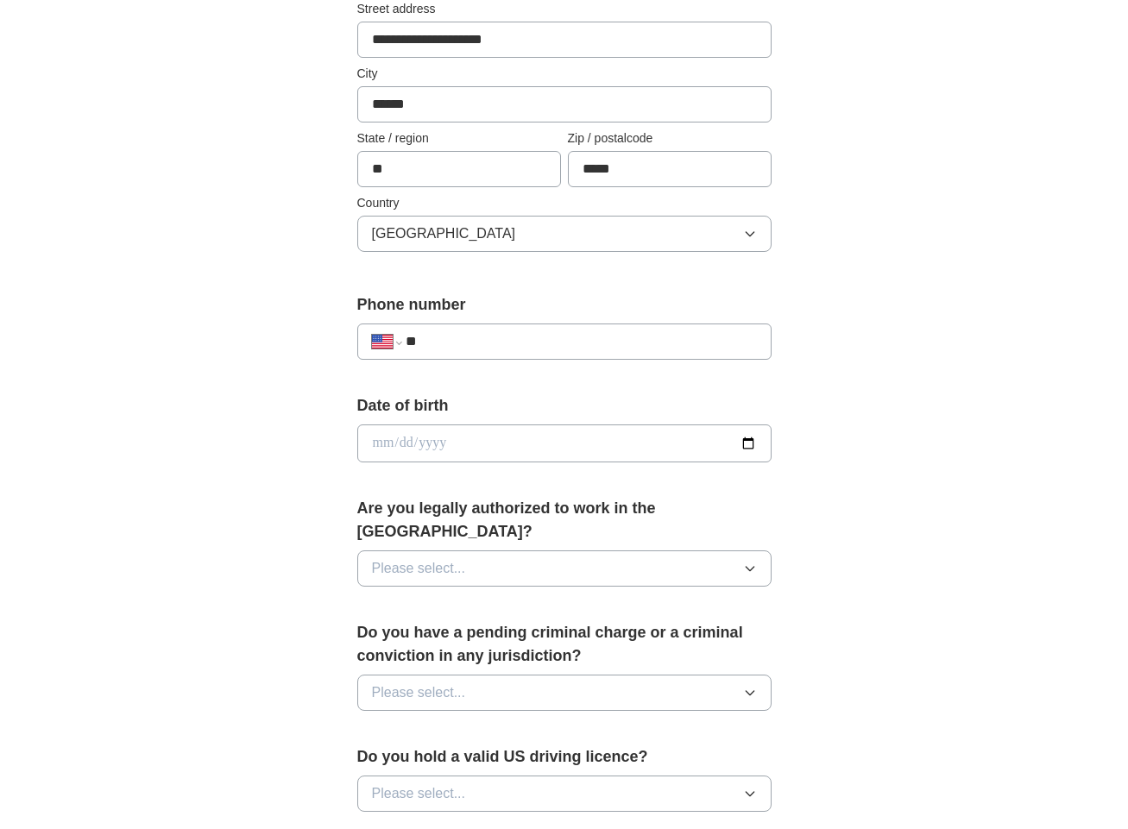
scroll to position [396, 0]
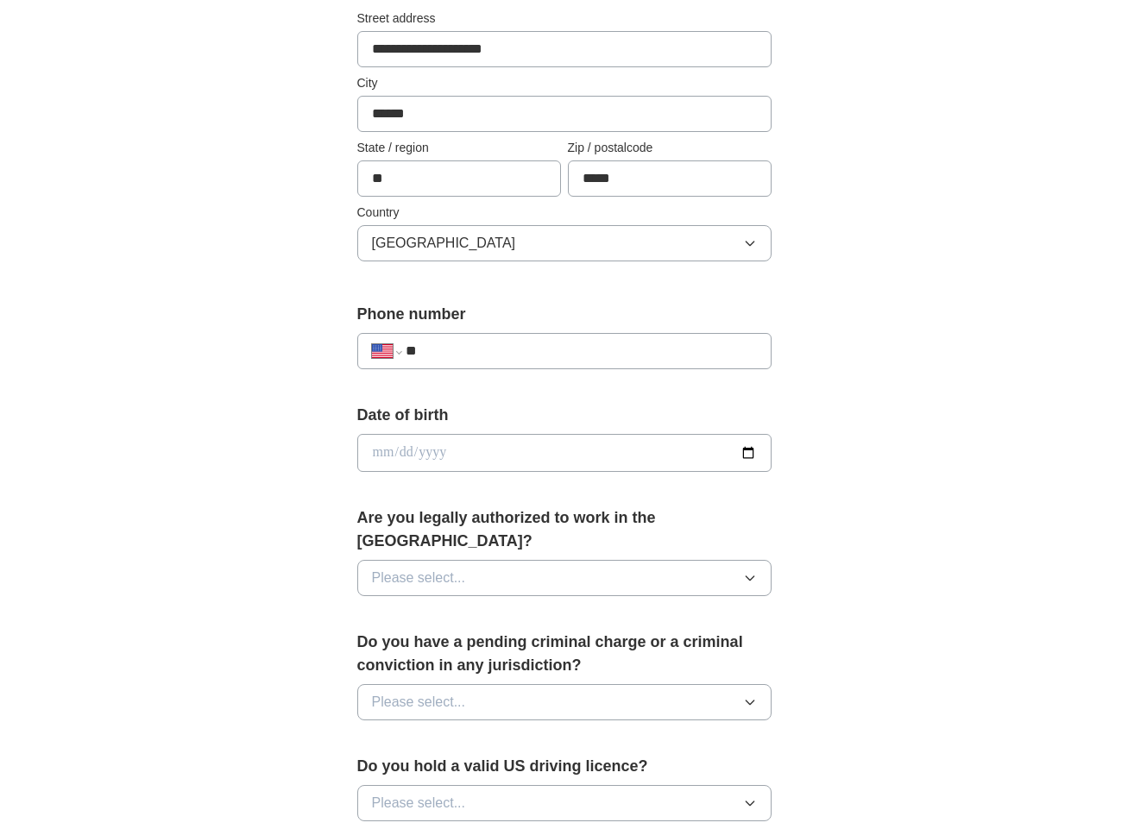
click at [405, 456] on input "date" at bounding box center [564, 453] width 414 height 38
click at [443, 453] on input "date" at bounding box center [564, 453] width 414 height 38
type input "**********"
click at [559, 560] on button "Please select..." at bounding box center [564, 578] width 414 height 36
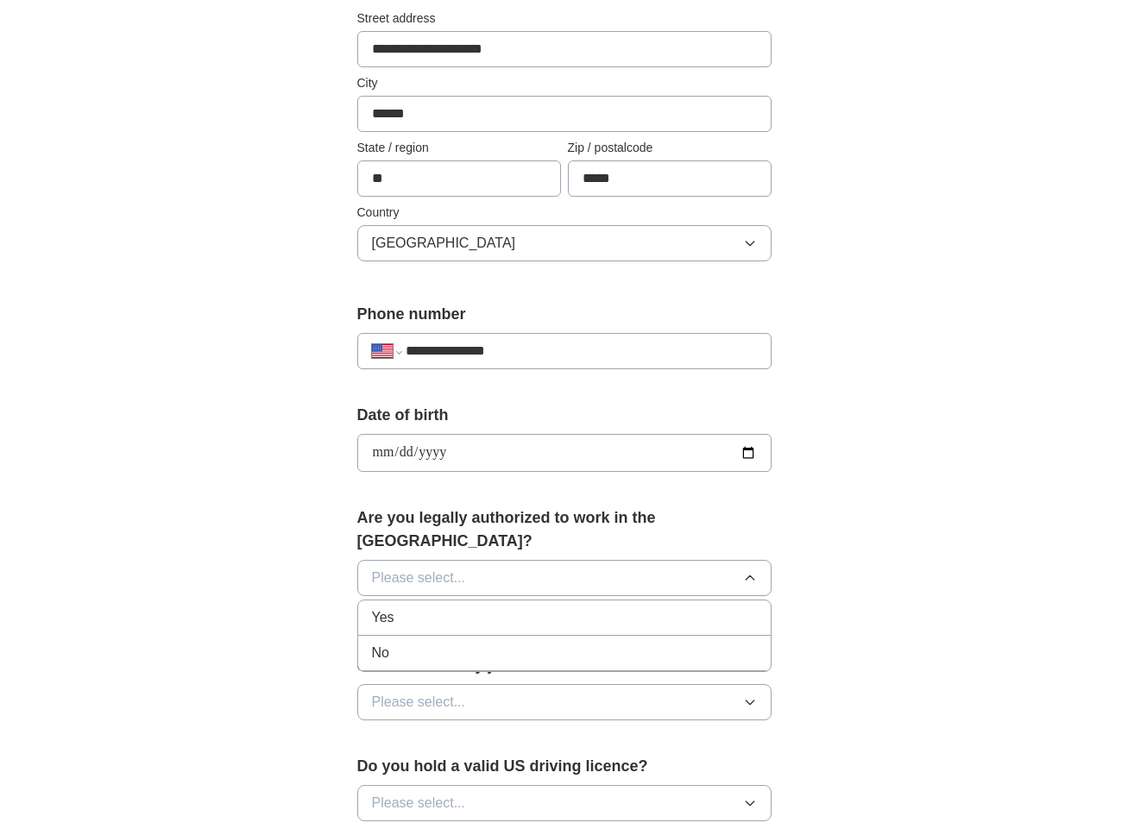
click at [540, 607] on div "Yes" at bounding box center [564, 617] width 385 height 21
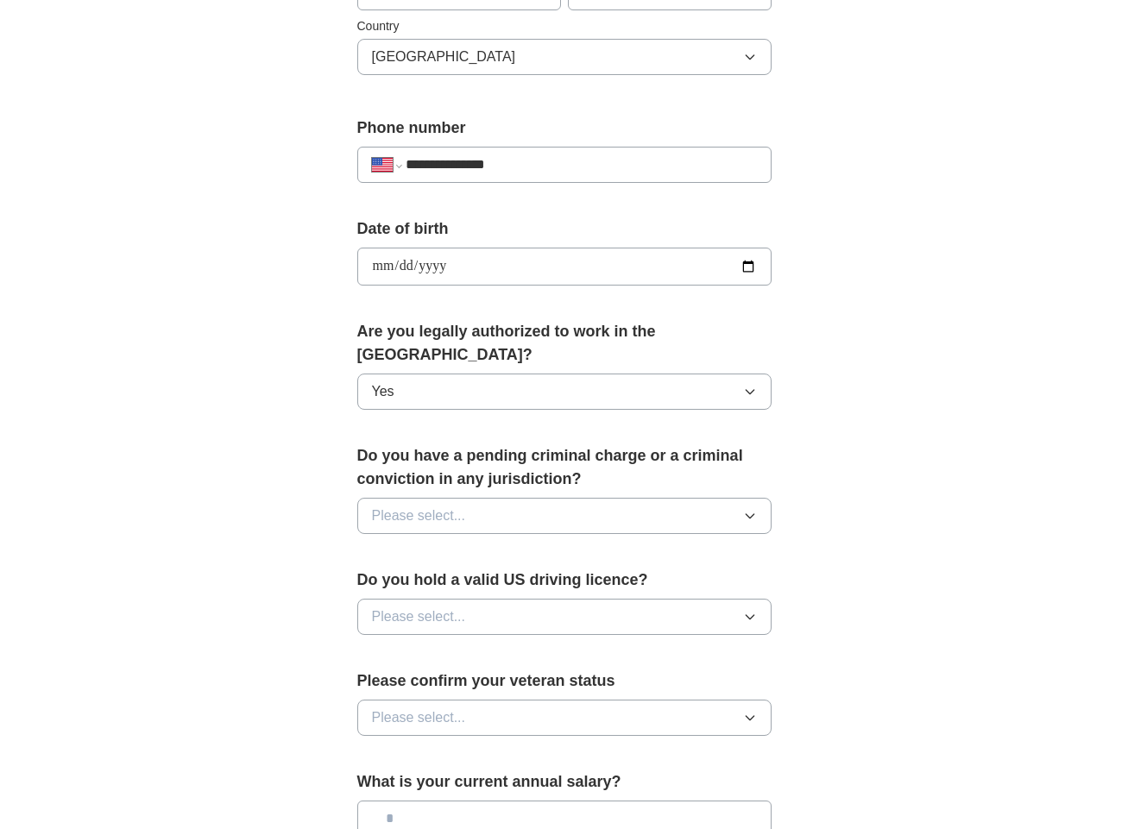
scroll to position [582, 0]
click at [501, 506] on button "Please select..." at bounding box center [564, 516] width 414 height 36
click at [485, 581] on div "No" at bounding box center [564, 591] width 385 height 21
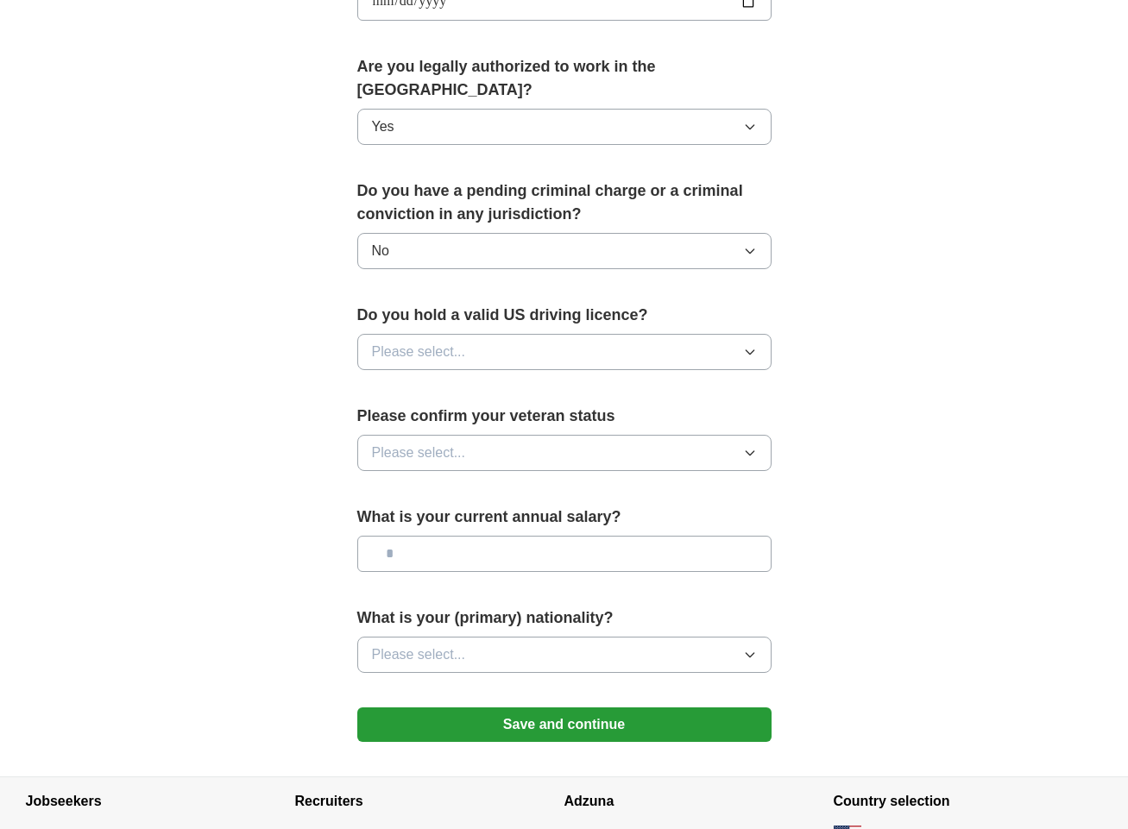
scroll to position [836, 0]
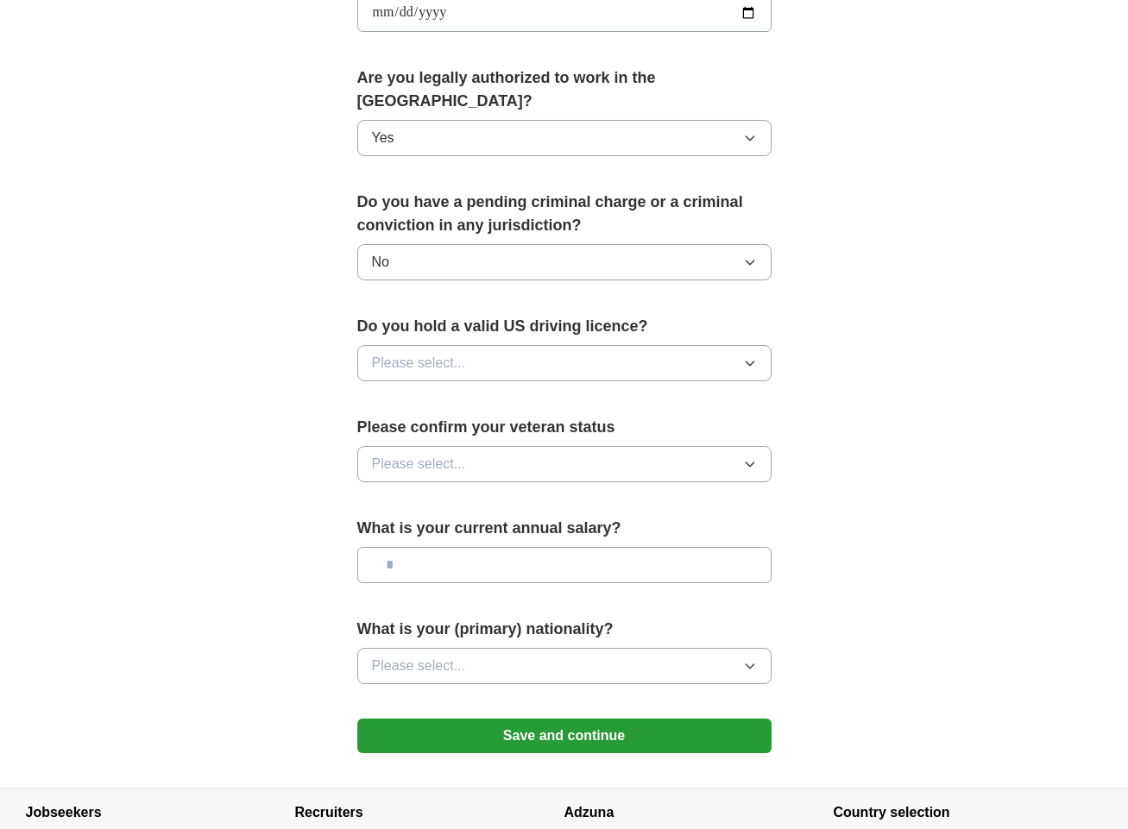
click at [468, 353] on button "Please select..." at bounding box center [564, 363] width 414 height 36
click at [462, 393] on div "Yes" at bounding box center [564, 403] width 385 height 21
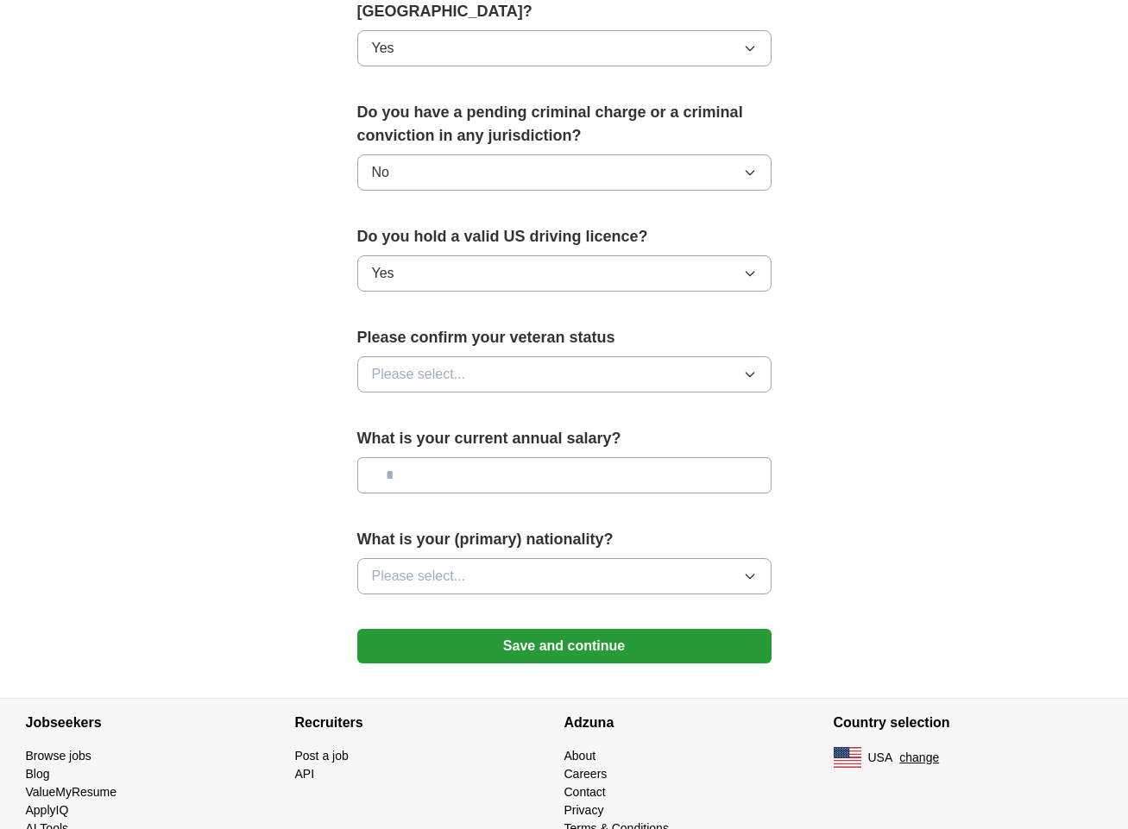
scroll to position [926, 0]
click at [467, 260] on button "Yes" at bounding box center [564, 273] width 414 height 36
click at [550, 356] on button "Please select..." at bounding box center [564, 374] width 414 height 36
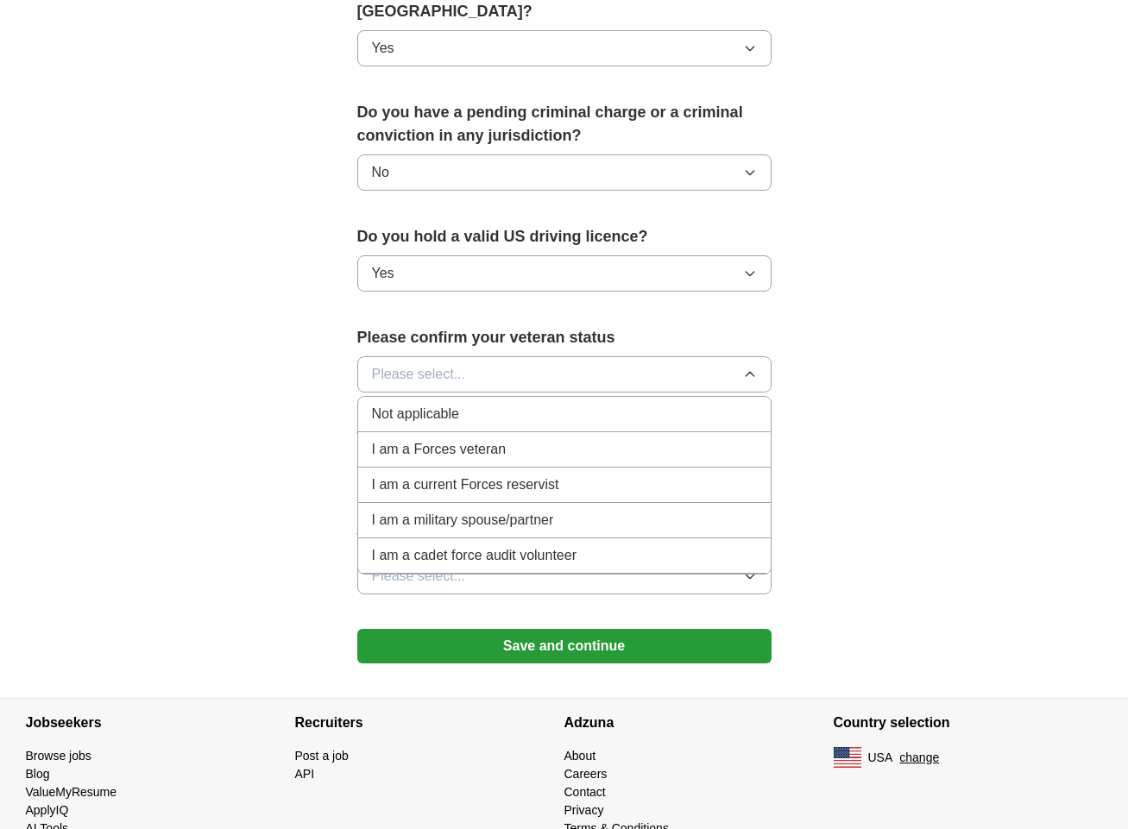
click at [468, 403] on li "Not applicable" at bounding box center [564, 414] width 412 height 35
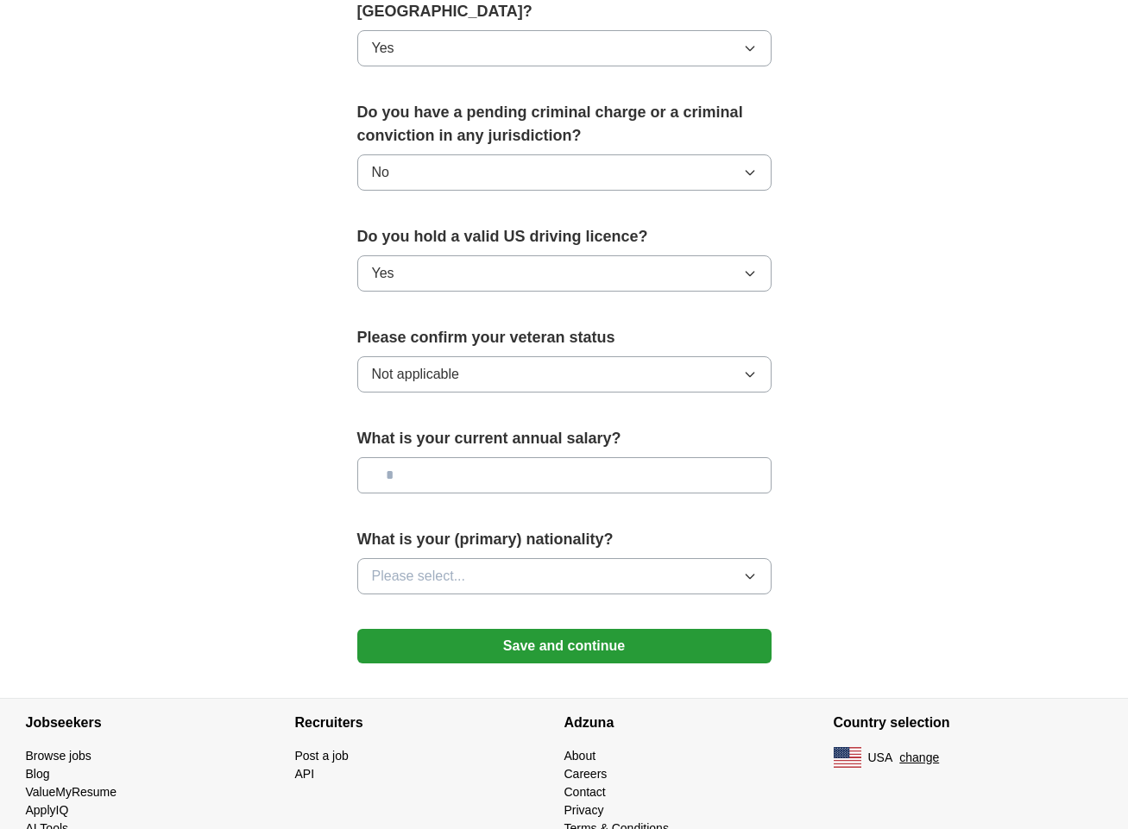
click at [496, 459] on input "text" at bounding box center [564, 475] width 414 height 36
type input "********"
click at [516, 558] on button "Please select..." at bounding box center [564, 576] width 414 height 36
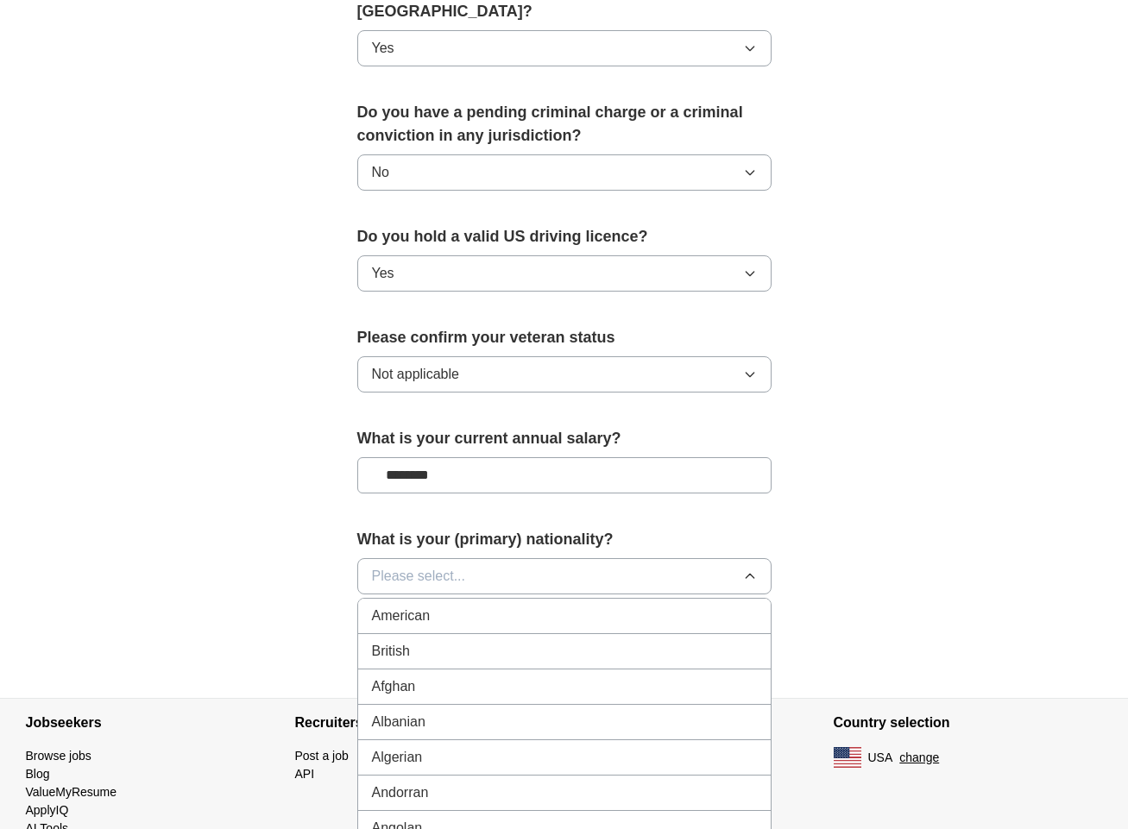
click at [493, 606] on div "American" at bounding box center [564, 616] width 385 height 21
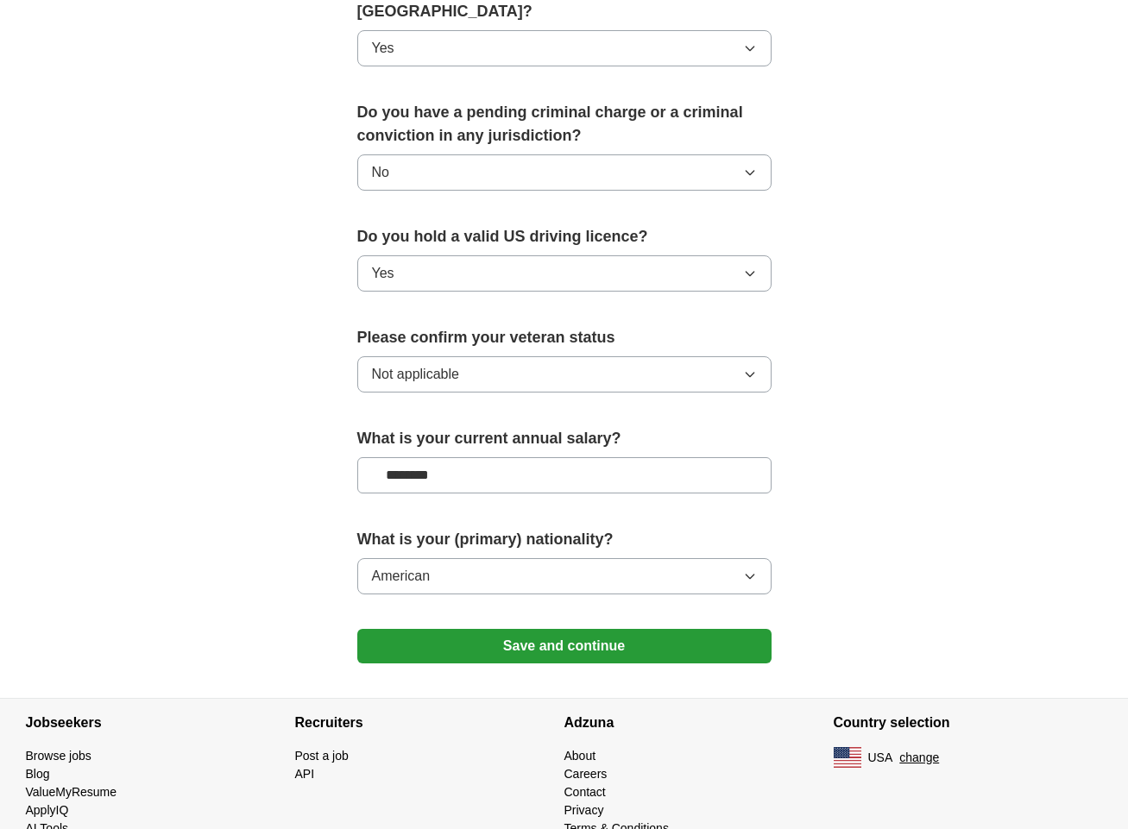
click at [615, 630] on button "Save and continue" at bounding box center [564, 646] width 414 height 35
